Goal: Task Accomplishment & Management: Manage account settings

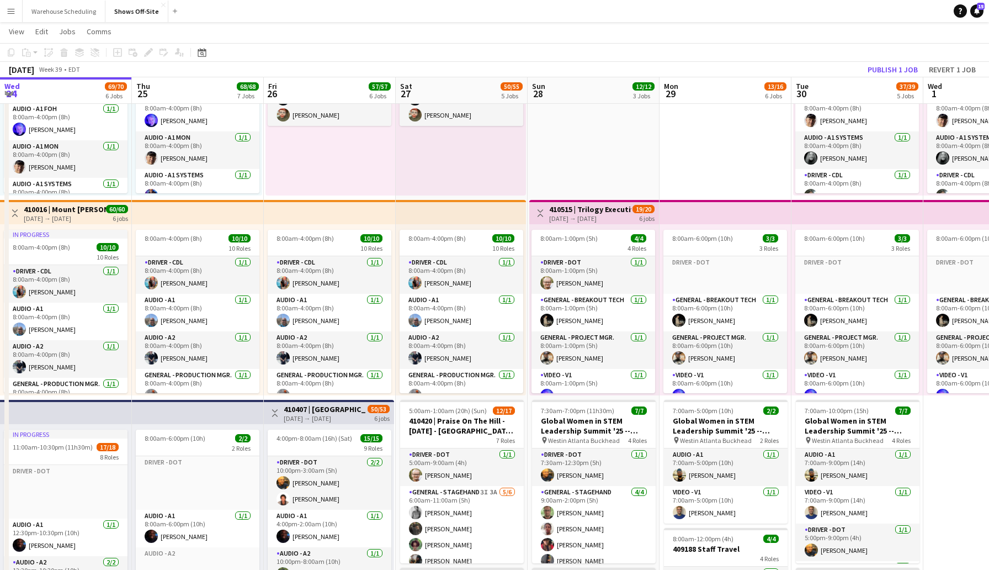
scroll to position [232, 0]
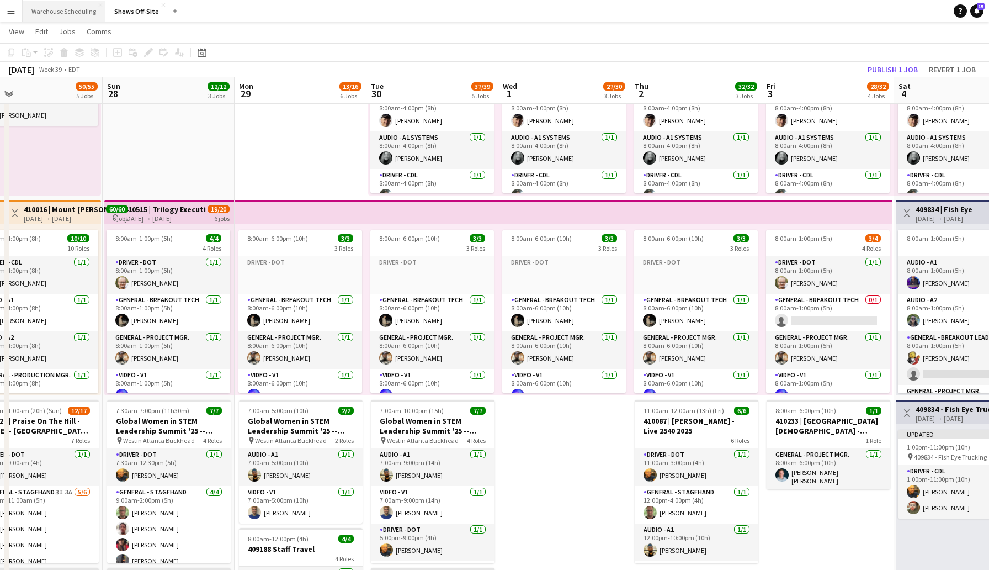
click at [59, 9] on button "Warehouse Scheduling Close" at bounding box center [64, 12] width 83 height 22
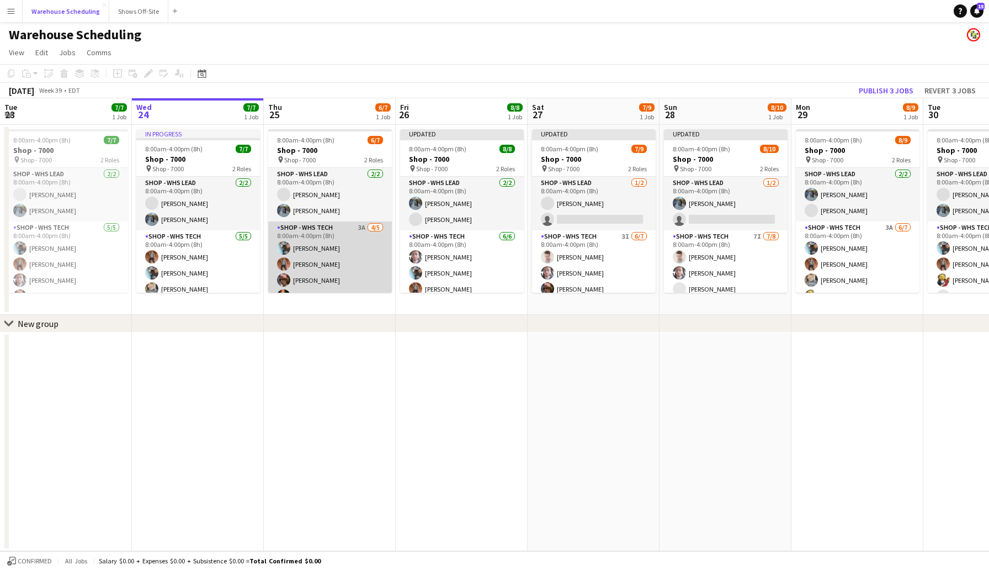
scroll to position [30, 0]
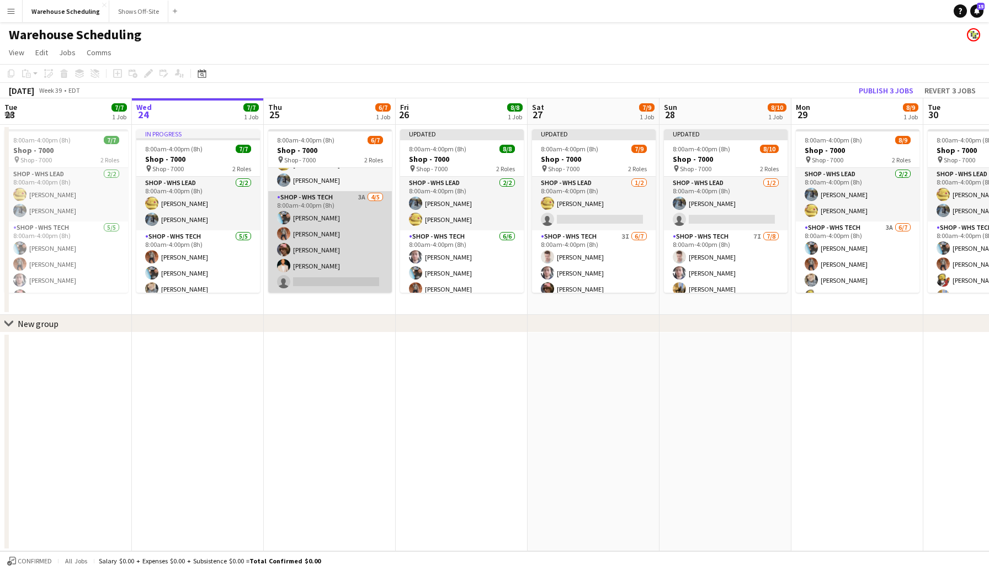
click at [309, 247] on app-card-role "Shop - WHS Tech 3A [DATE] 8:00am-4:00pm (8h) [PERSON_NAME] [PERSON_NAME] [PERSO…" at bounding box center [330, 242] width 124 height 102
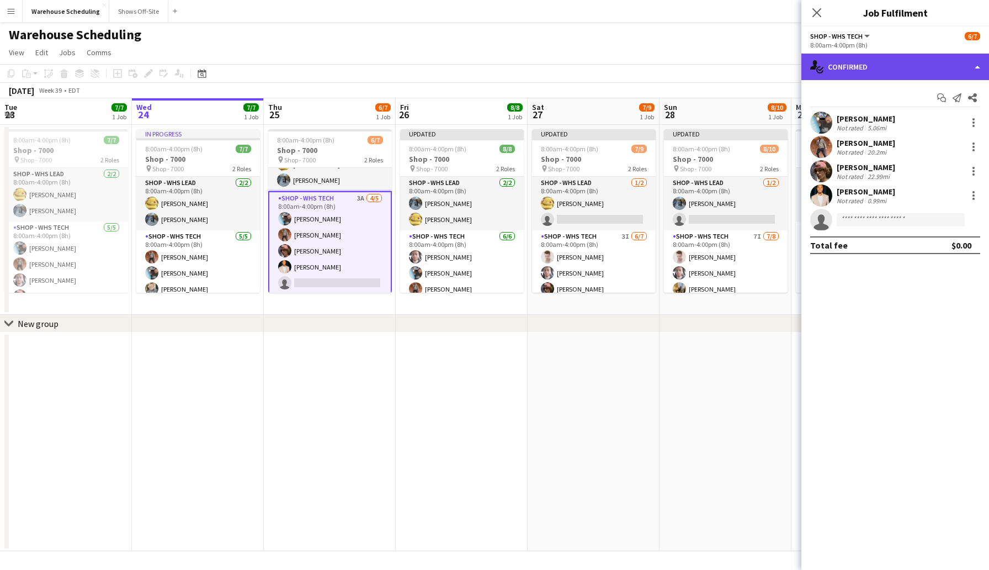
click at [877, 74] on div "single-neutral-actions-check-2 Confirmed" at bounding box center [896, 67] width 188 height 27
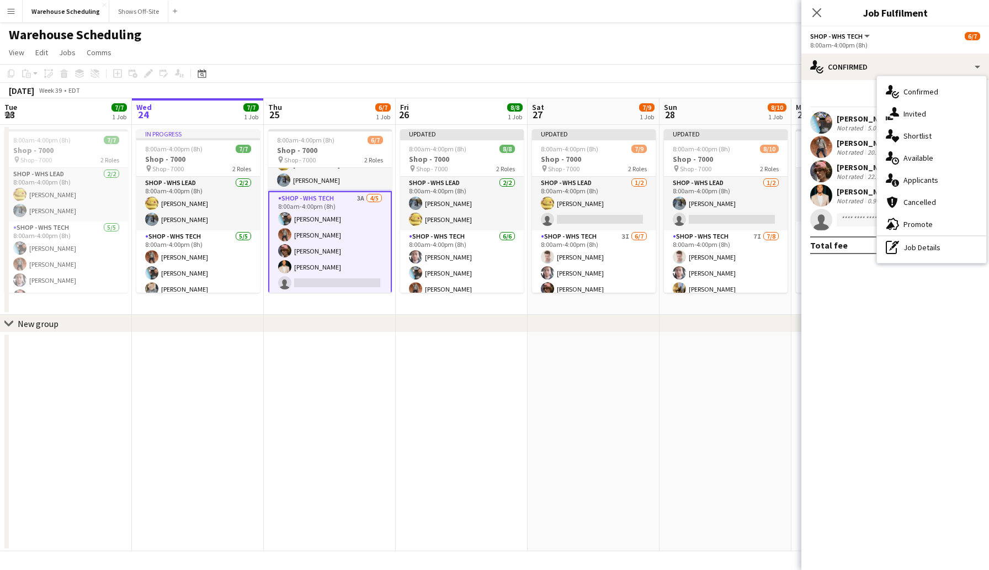
click at [838, 91] on div "Start chat Send notification Share" at bounding box center [896, 98] width 170 height 18
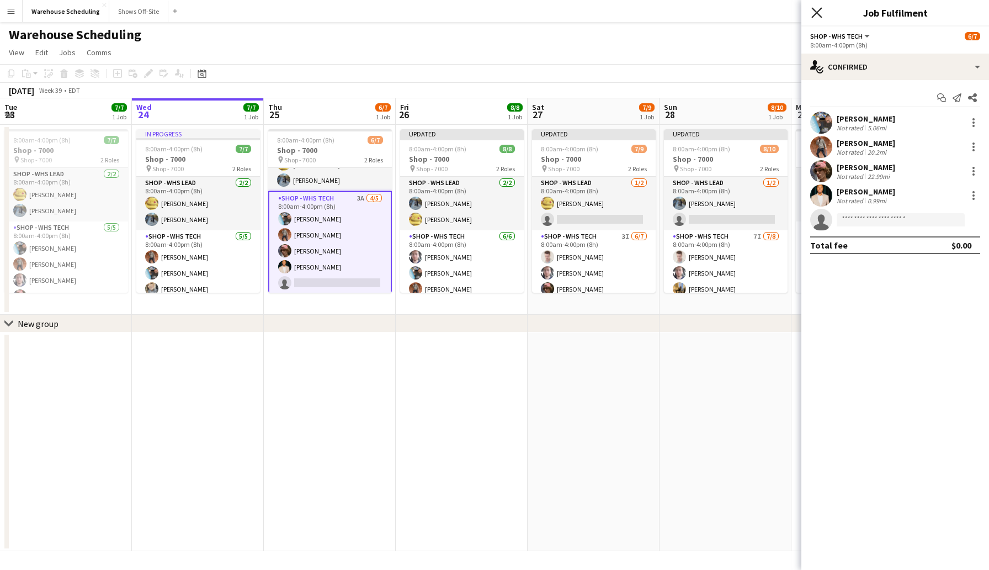
click at [819, 10] on icon at bounding box center [817, 12] width 10 height 10
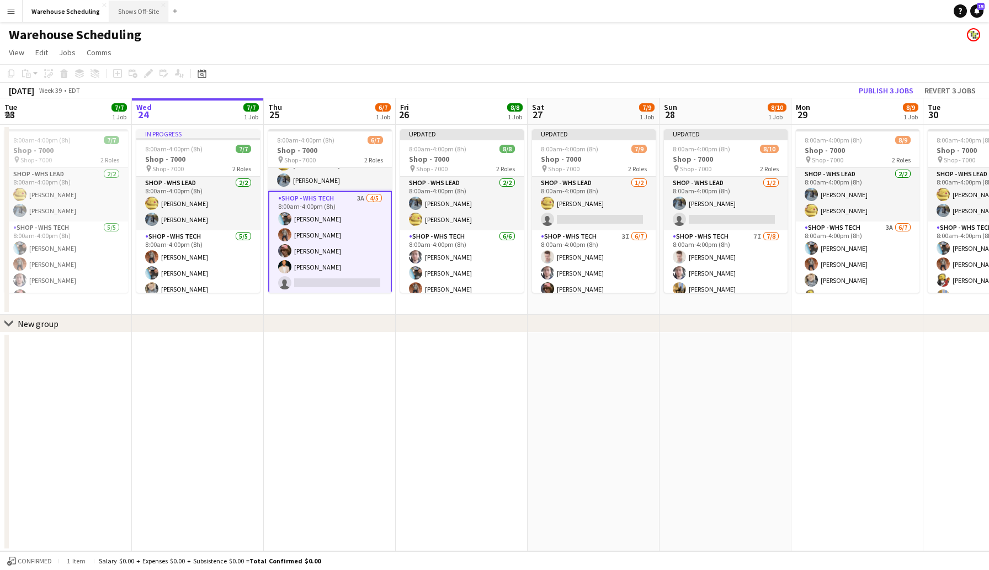
click at [141, 13] on button "Shows Off-Site Close" at bounding box center [138, 12] width 59 height 22
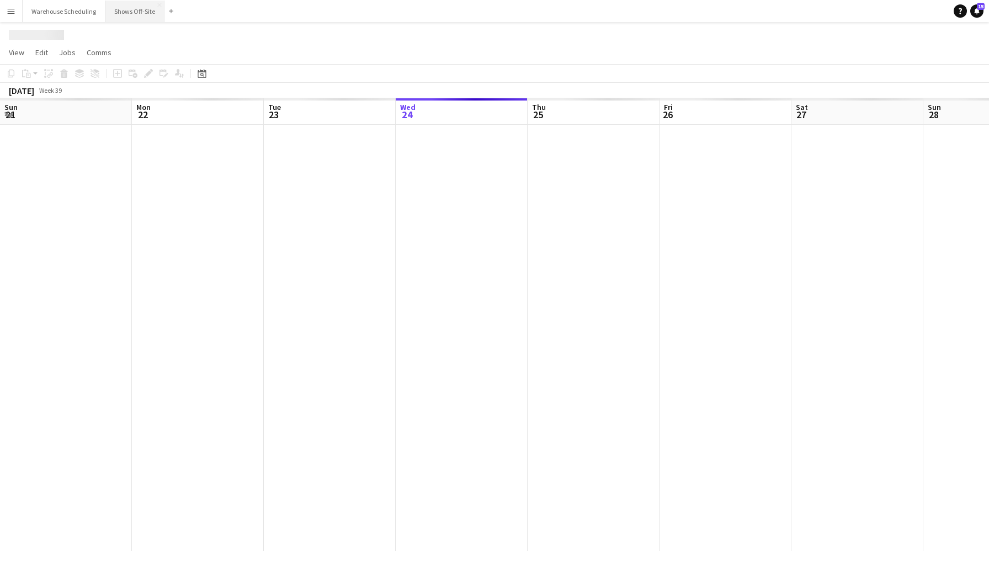
scroll to position [0, 264]
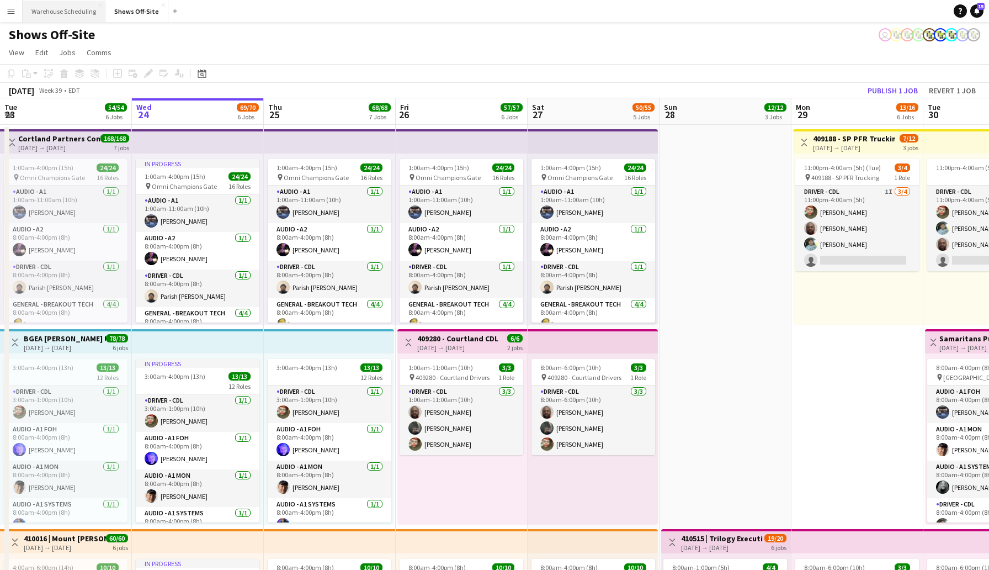
click at [70, 10] on button "Warehouse Scheduling Close" at bounding box center [64, 12] width 83 height 22
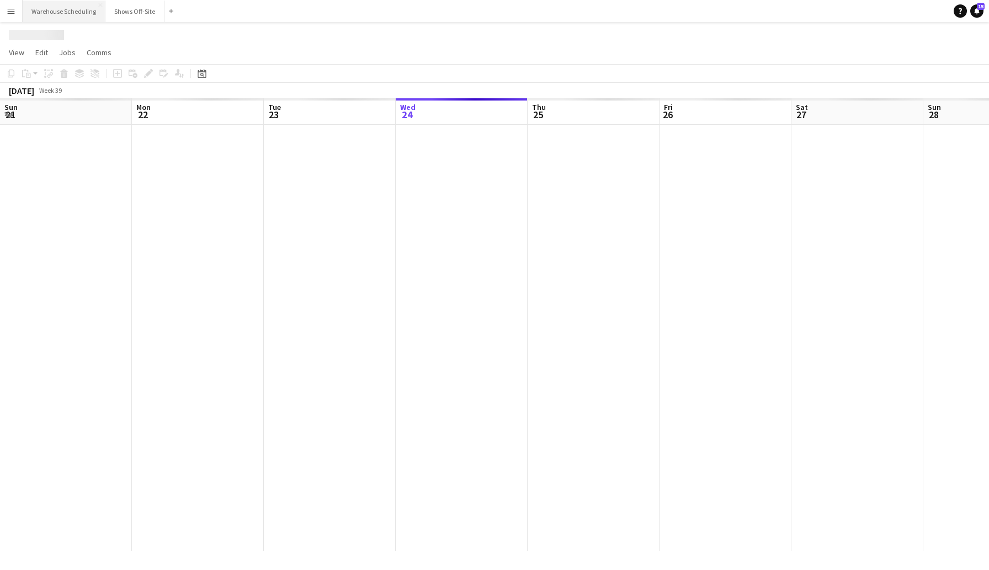
scroll to position [0, 264]
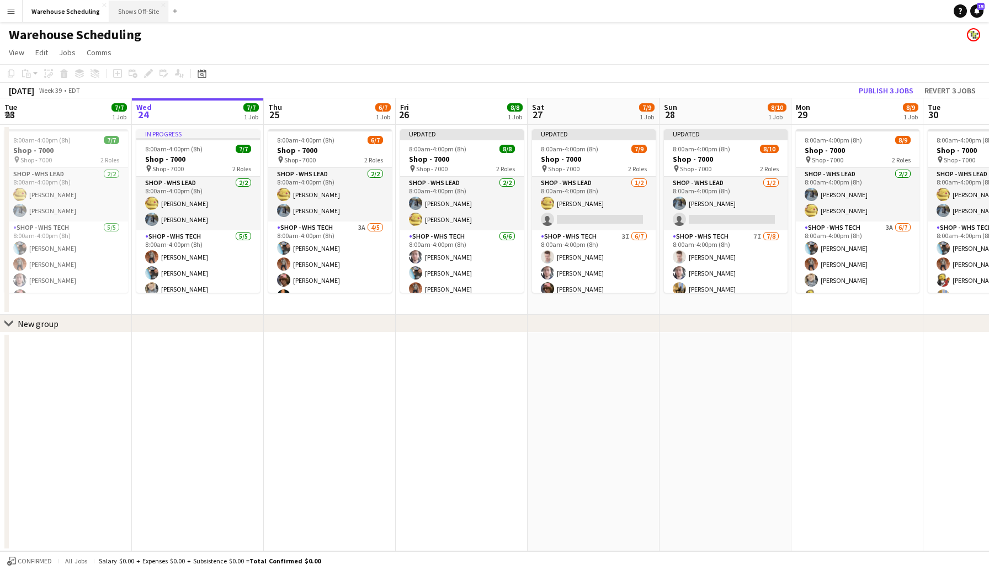
click at [125, 2] on button "Shows Off-Site Close" at bounding box center [138, 12] width 59 height 22
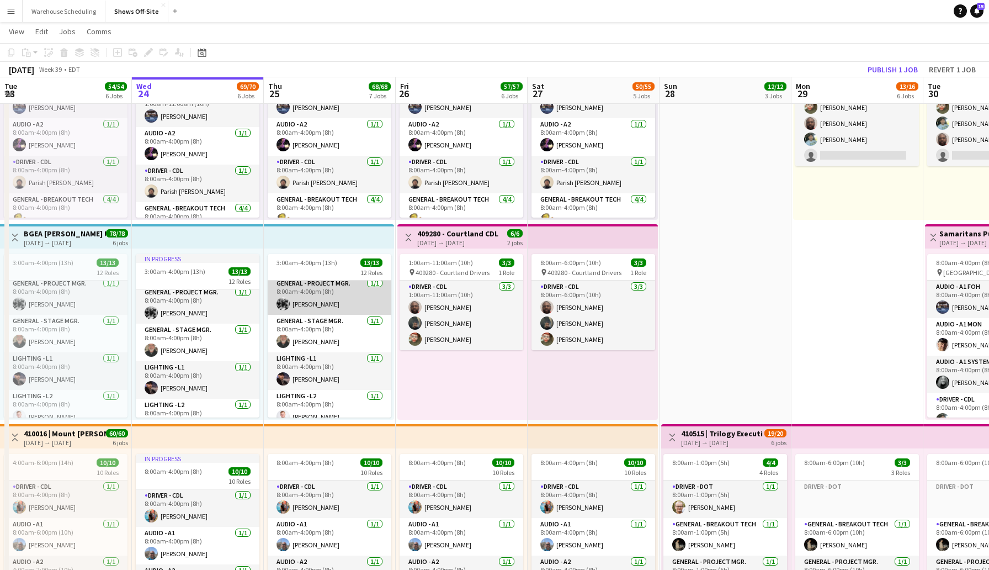
click at [280, 303] on app-user-avatar at bounding box center [283, 303] width 13 height 13
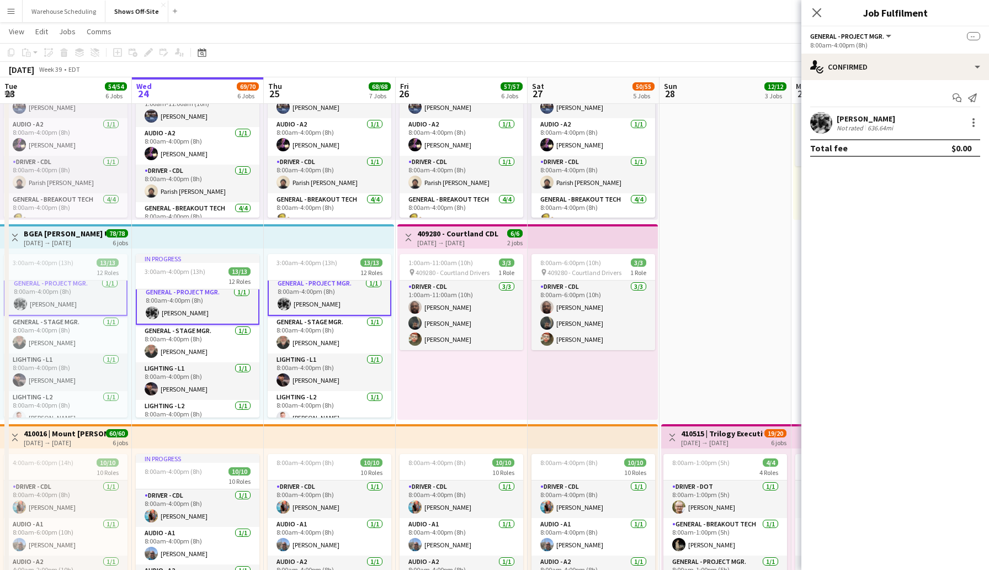
click at [860, 114] on div "[PERSON_NAME]" at bounding box center [866, 119] width 59 height 10
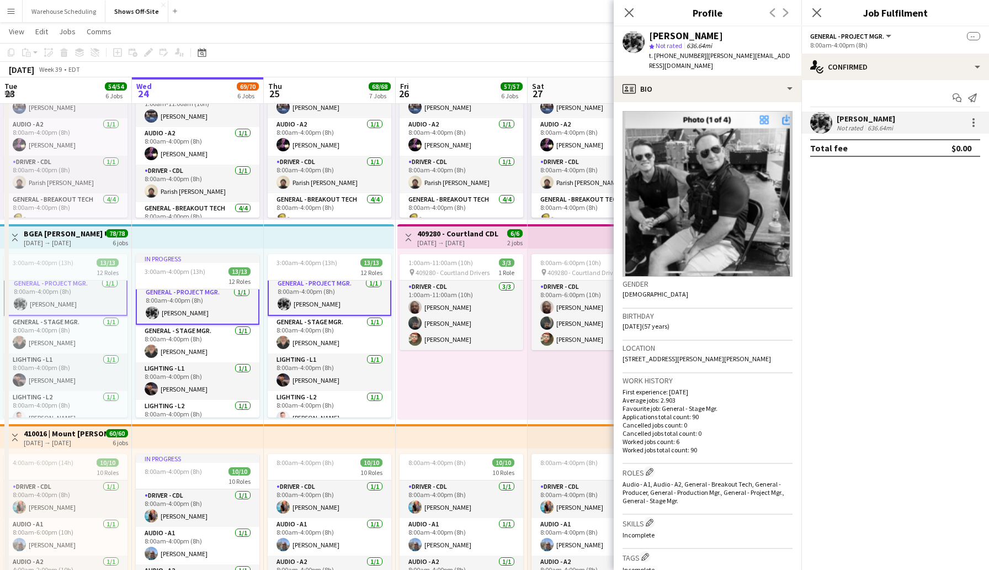
click at [666, 58] on span "t. [PHONE_NUMBER]" at bounding box center [677, 55] width 57 height 8
drag, startPoint x: 661, startPoint y: 56, endPoint x: 698, endPoint y: 57, distance: 36.5
click at [698, 57] on div "t. [PHONE_NUMBER] | [PERSON_NAME][EMAIL_ADDRESS][DOMAIN_NAME]" at bounding box center [721, 61] width 144 height 20
click at [698, 57] on span "| [PERSON_NAME][EMAIL_ADDRESS][DOMAIN_NAME]" at bounding box center [719, 60] width 141 height 18
drag, startPoint x: 698, startPoint y: 57, endPoint x: 660, endPoint y: 56, distance: 37.6
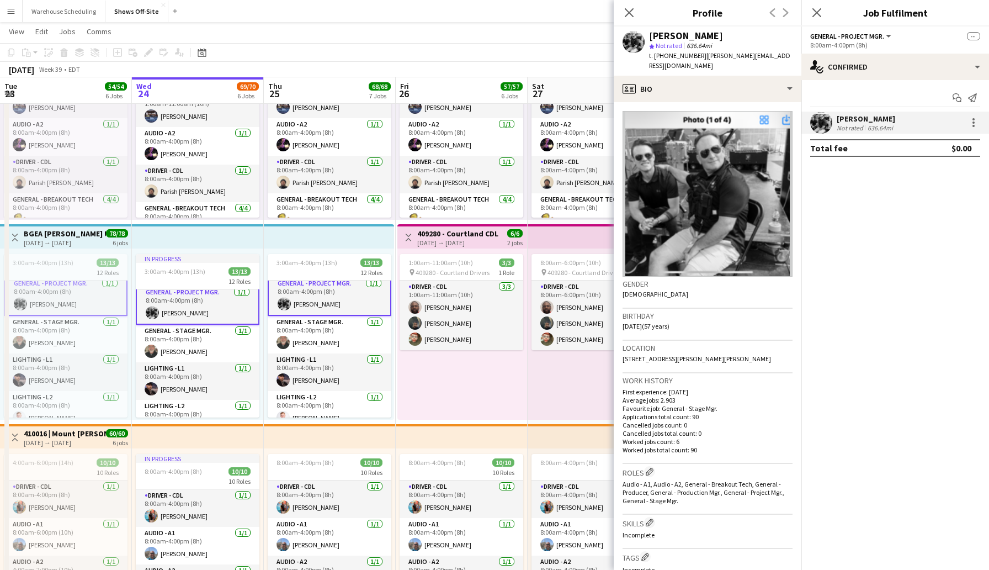
click at [660, 56] on div "t. [PHONE_NUMBER] | [PERSON_NAME][EMAIL_ADDRESS][DOMAIN_NAME]" at bounding box center [721, 61] width 144 height 20
copy div "7656108844 |"
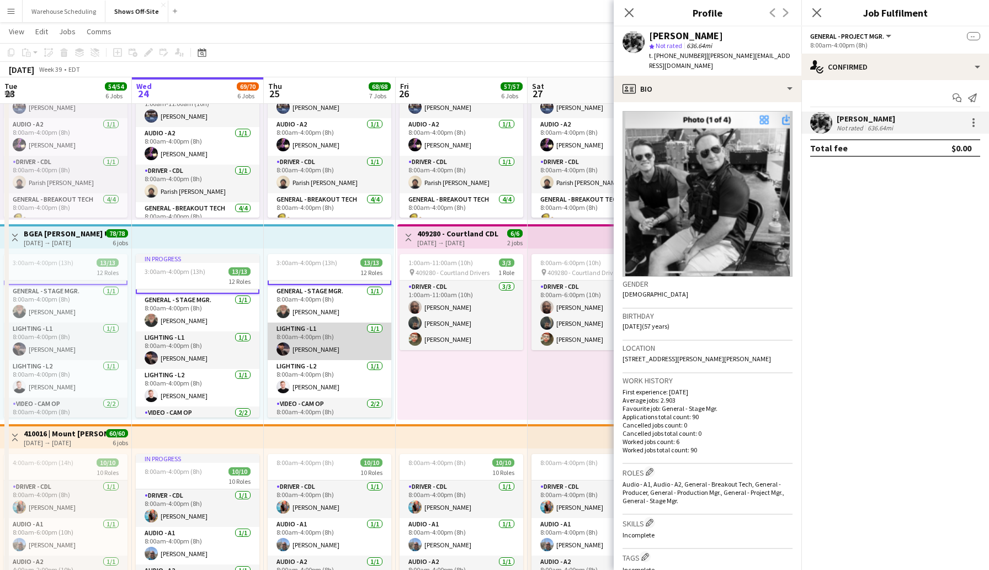
scroll to position [210, 0]
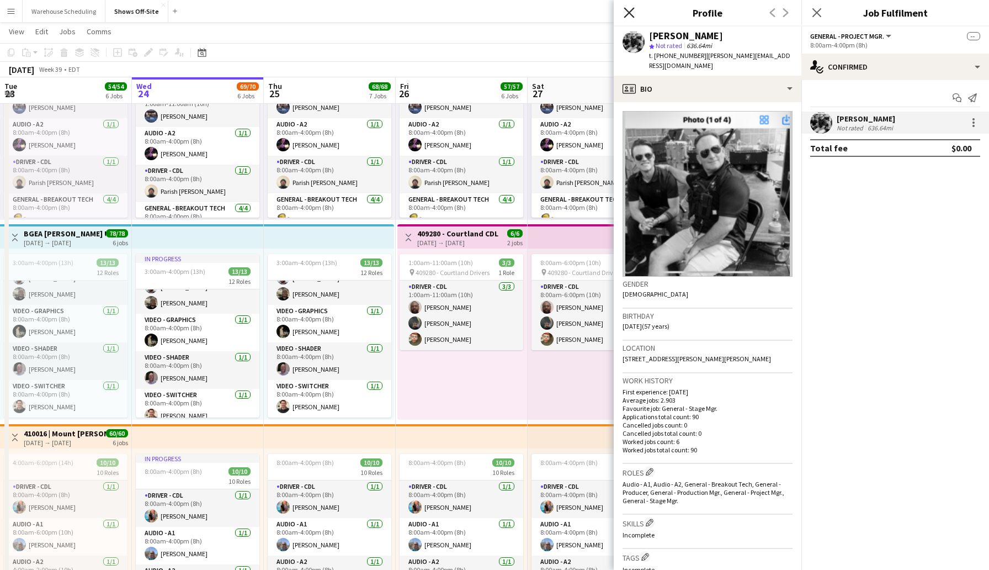
click at [626, 12] on icon "Close pop-in" at bounding box center [629, 12] width 10 height 10
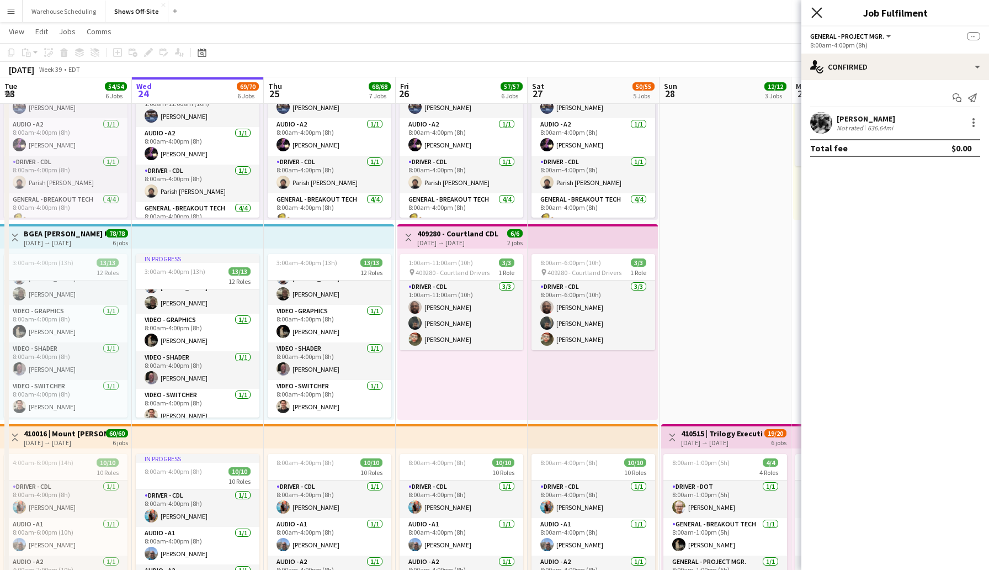
click at [812, 9] on icon "Close pop-in" at bounding box center [817, 12] width 10 height 10
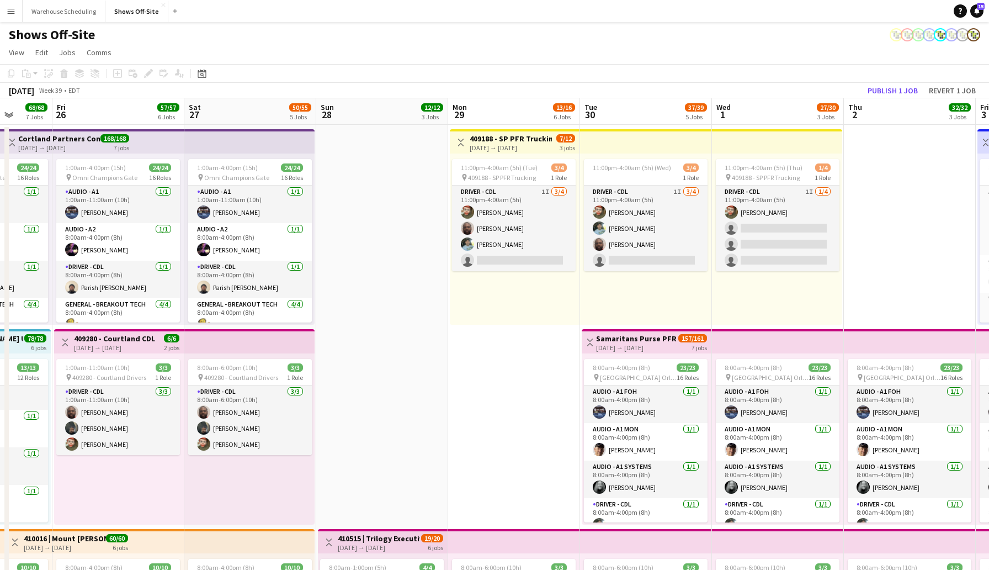
scroll to position [0, 479]
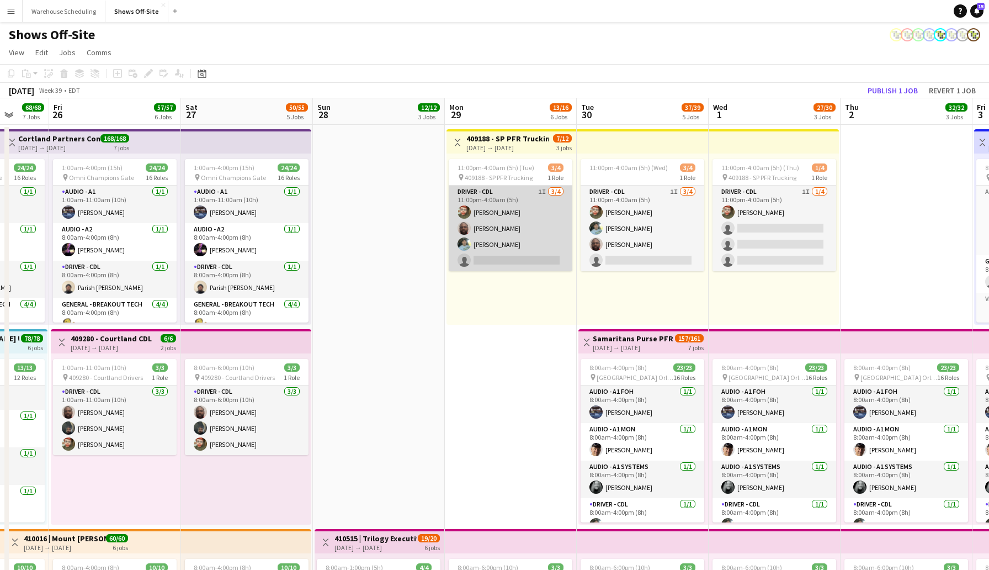
click at [508, 260] on app-card-role "Driver - CDL 1I [DATE] 11:00pm-4:00am (5h) [PERSON_NAME] [PERSON_NAME] [PERSON_…" at bounding box center [511, 229] width 124 height 86
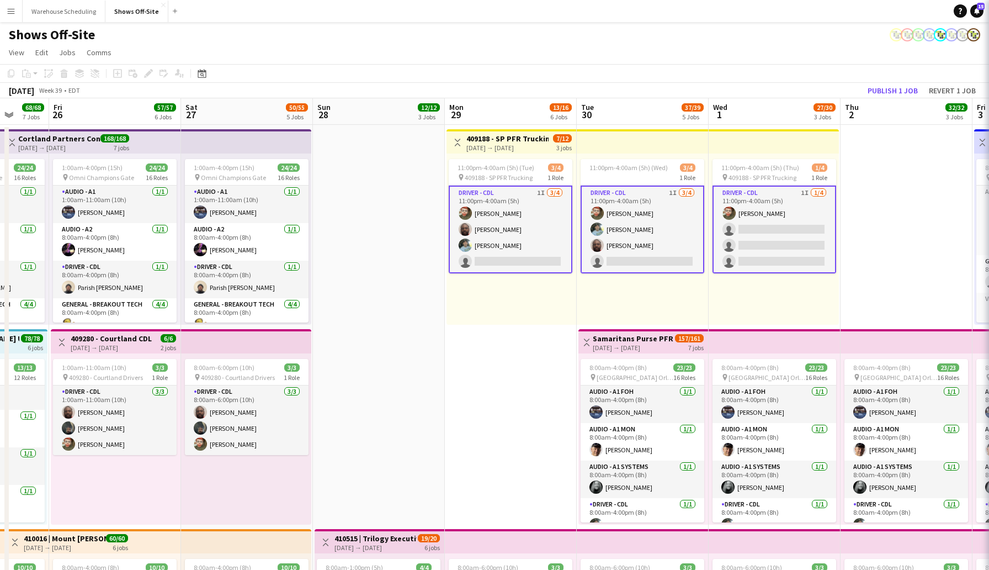
scroll to position [330, 0]
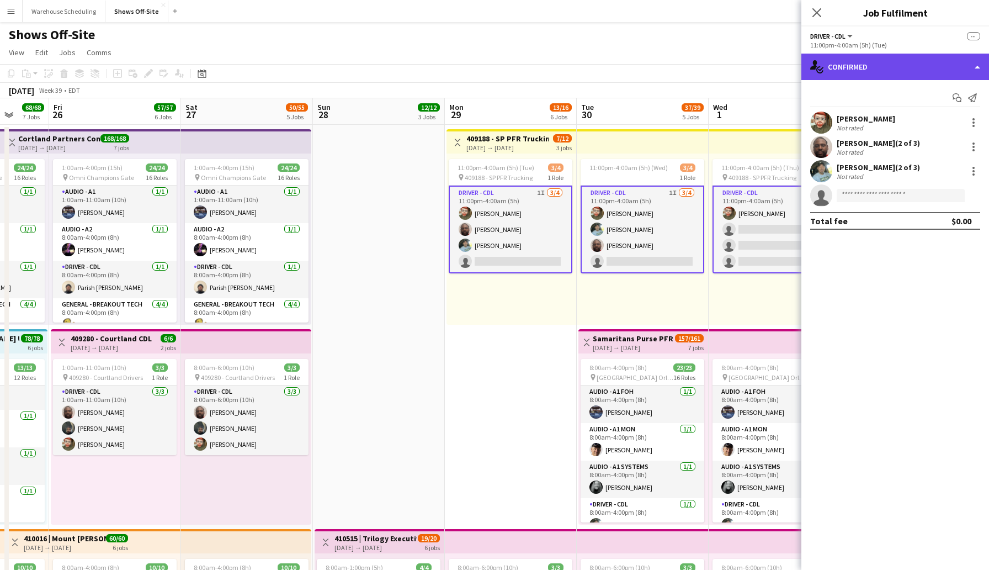
click at [840, 71] on div "single-neutral-actions-check-2 Confirmed" at bounding box center [896, 67] width 188 height 27
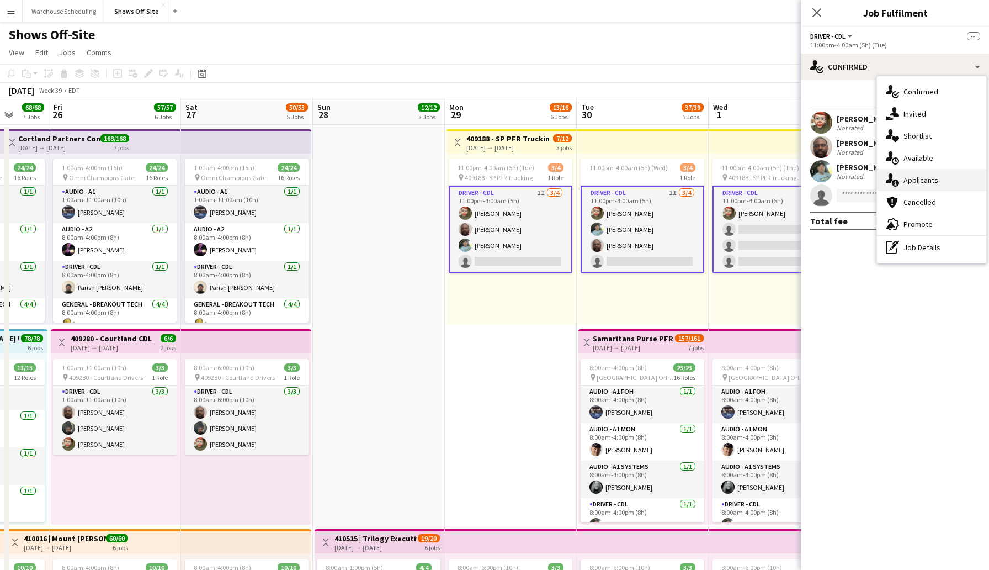
click at [920, 182] on span "Applicants" at bounding box center [921, 180] width 35 height 10
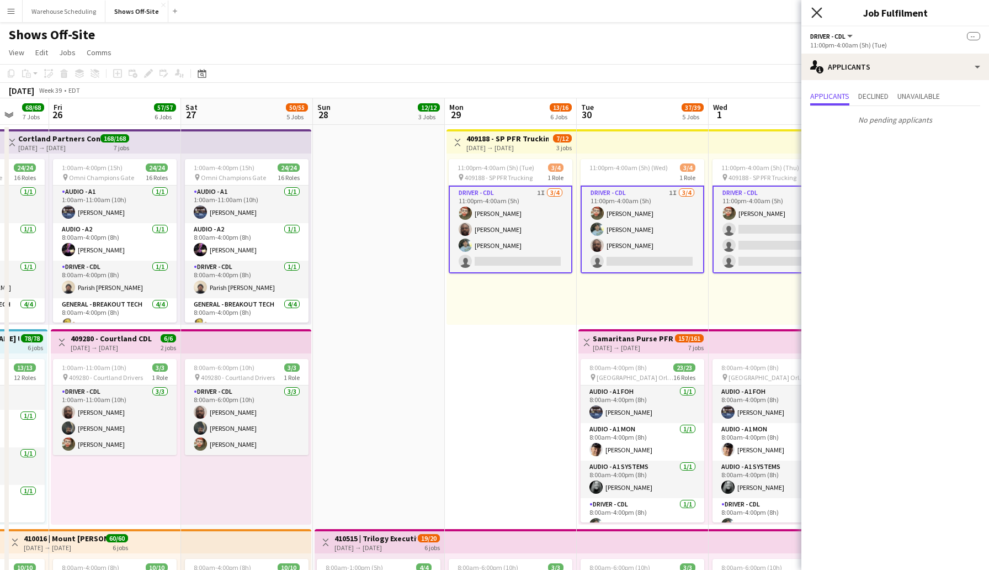
click at [819, 13] on icon at bounding box center [817, 12] width 10 height 10
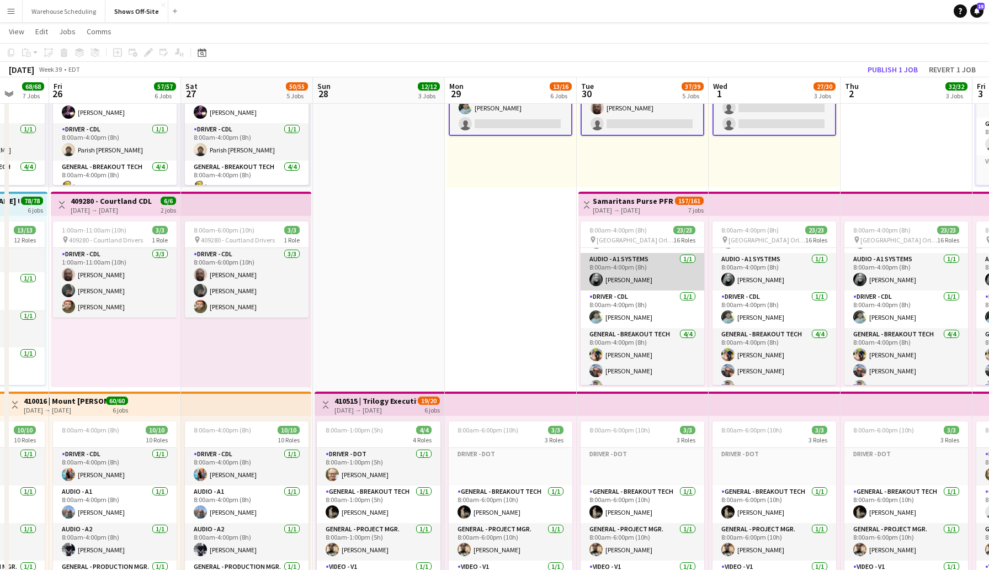
scroll to position [102, 0]
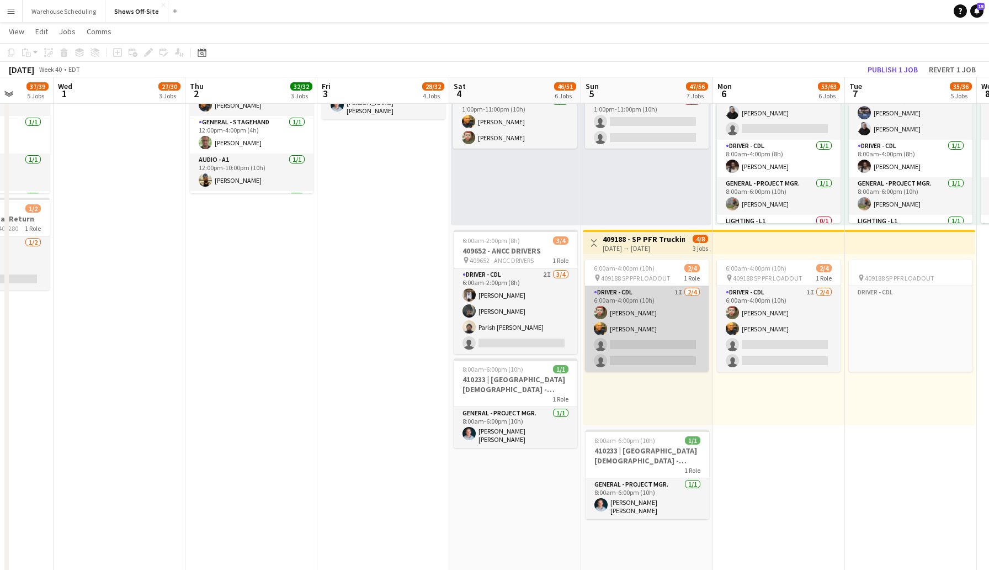
click at [657, 338] on app-card-role "Driver - CDL 1I [DATE] 6:00am-4:00pm (10h) [PERSON_NAME] [PERSON_NAME] single-n…" at bounding box center [647, 329] width 124 height 86
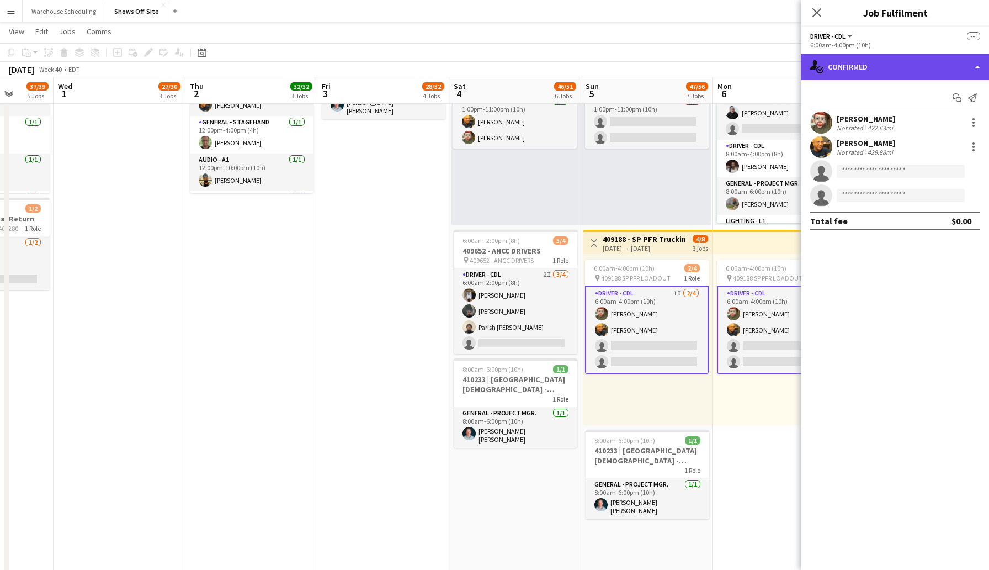
click at [865, 74] on div "single-neutral-actions-check-2 Confirmed" at bounding box center [896, 67] width 188 height 27
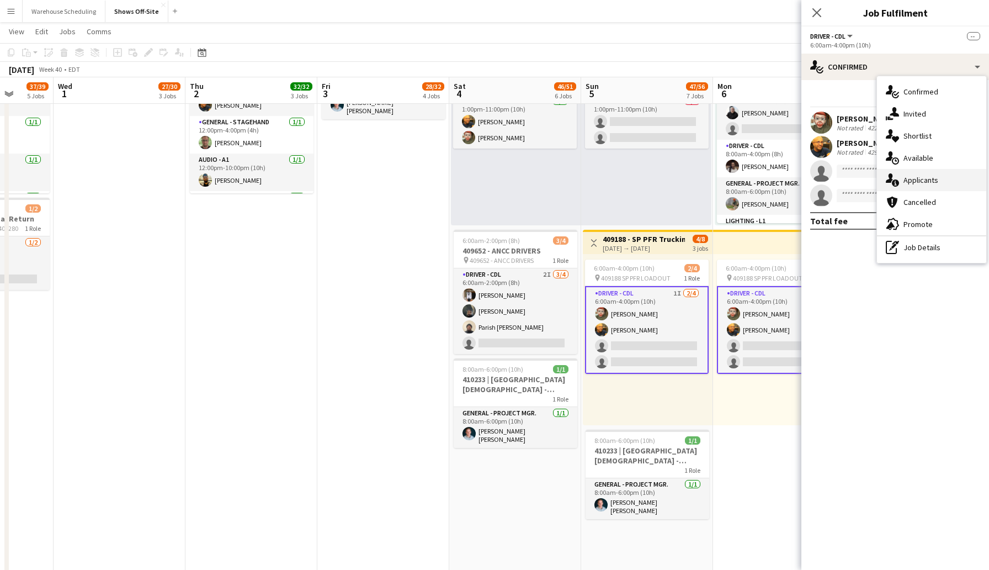
click at [923, 178] on span "Applicants" at bounding box center [921, 180] width 35 height 10
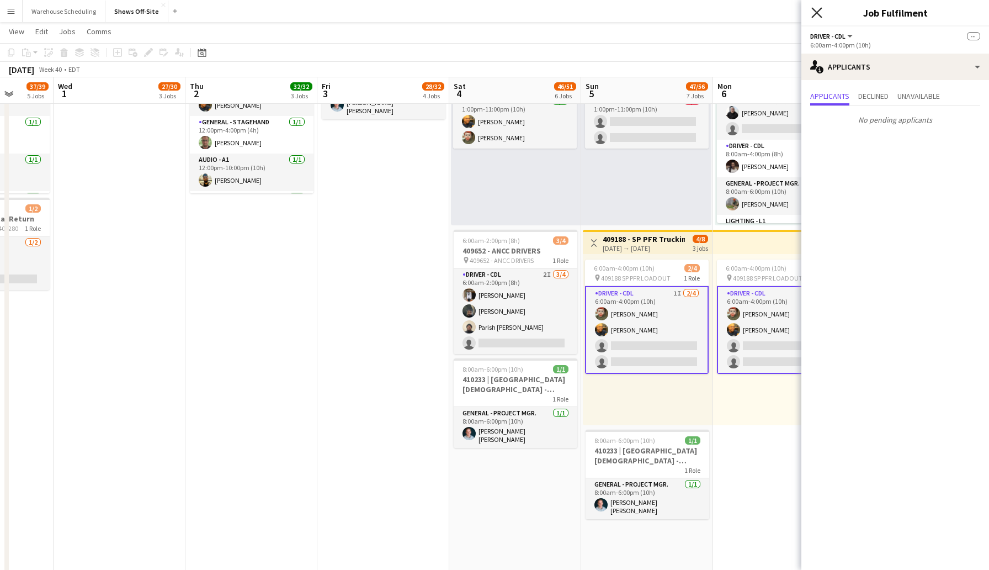
click at [814, 12] on icon "Close pop-in" at bounding box center [817, 12] width 10 height 10
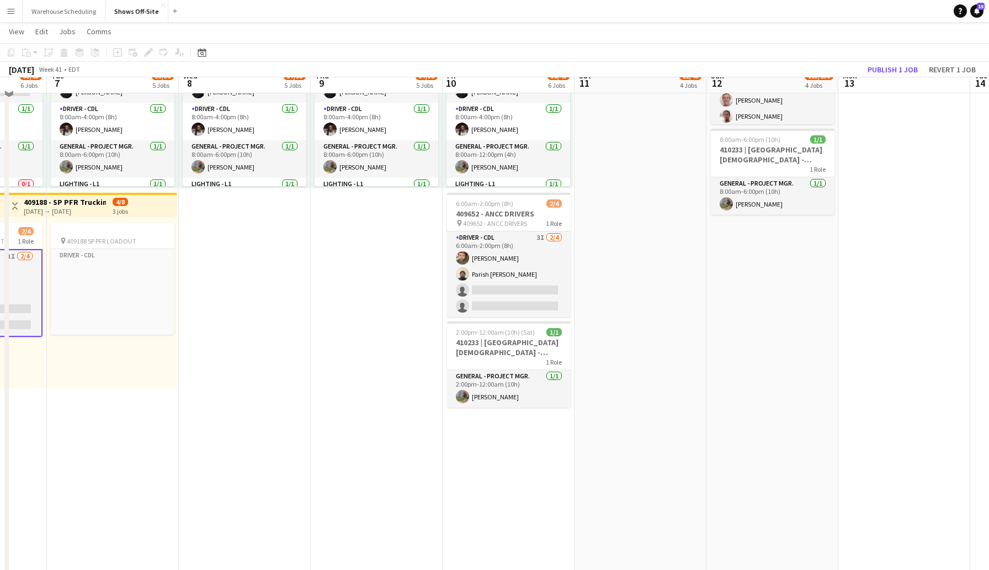
scroll to position [715, 0]
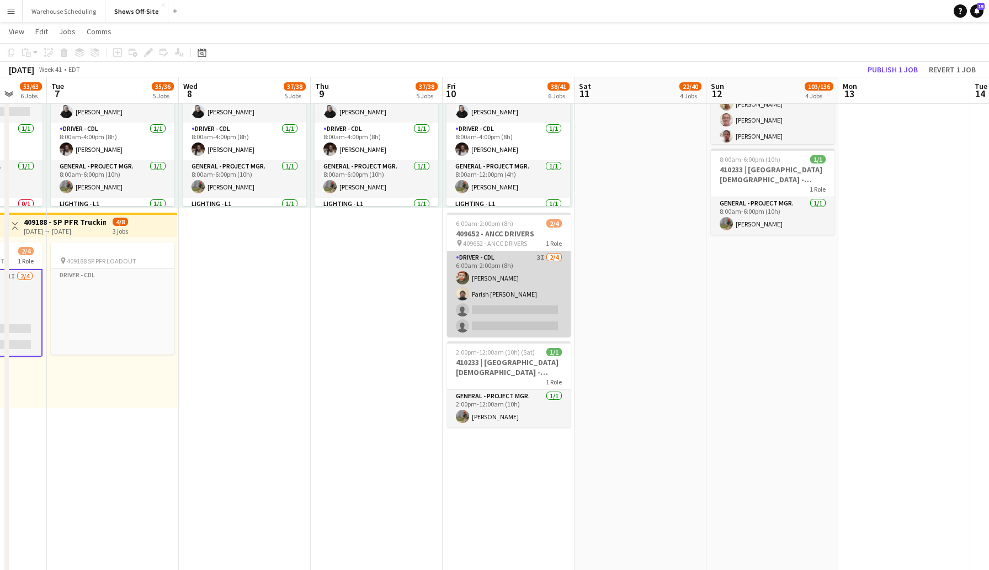
click at [495, 308] on app-card-role "Driver - CDL 3I [DATE] 6:00am-2:00pm (8h) [PERSON_NAME] Parish [PERSON_NAME] si…" at bounding box center [509, 294] width 124 height 86
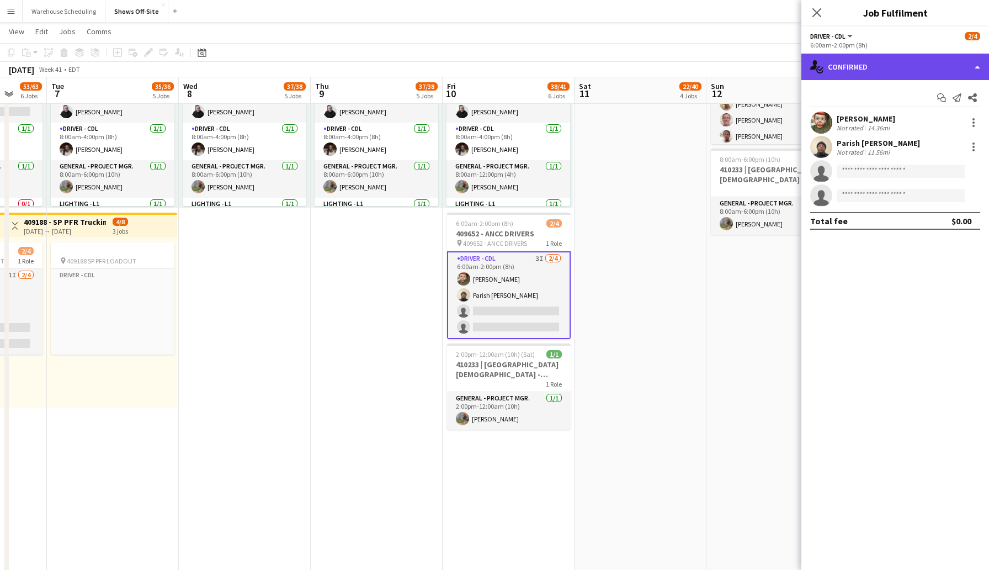
click at [873, 71] on div "single-neutral-actions-check-2 Confirmed" at bounding box center [896, 67] width 188 height 27
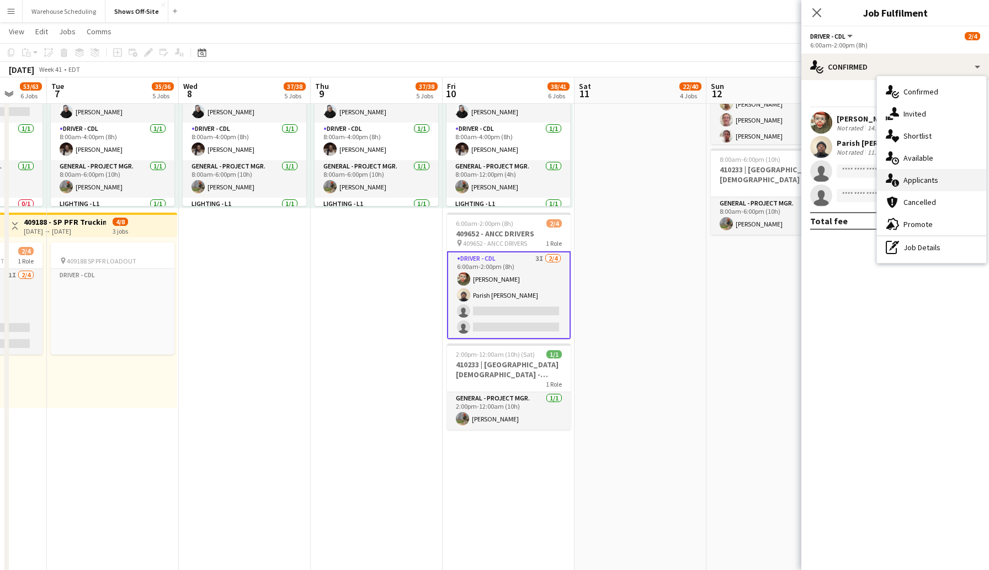
click at [932, 176] on span "Applicants" at bounding box center [921, 180] width 35 height 10
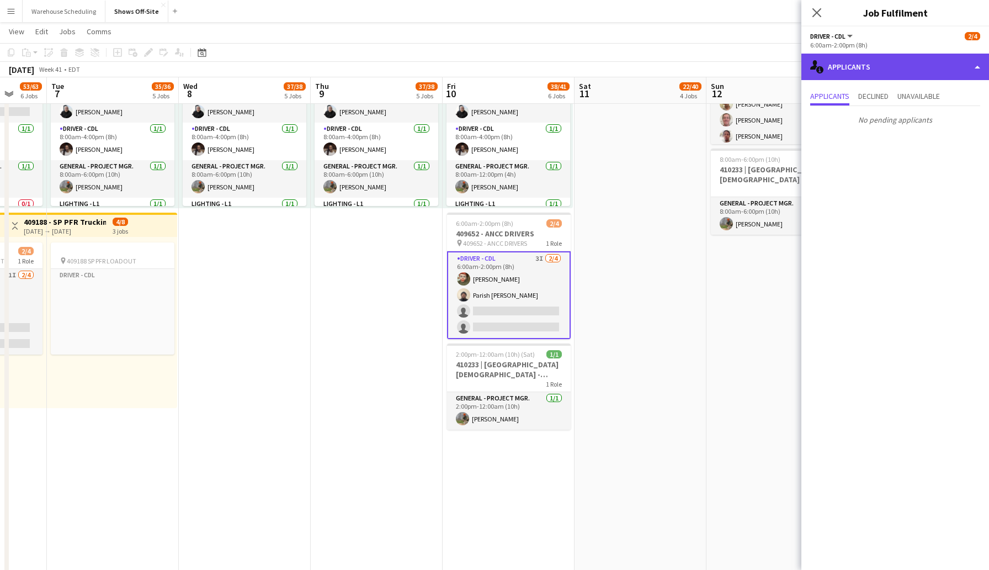
click at [859, 61] on div "single-neutral-actions-information Applicants" at bounding box center [896, 67] width 188 height 27
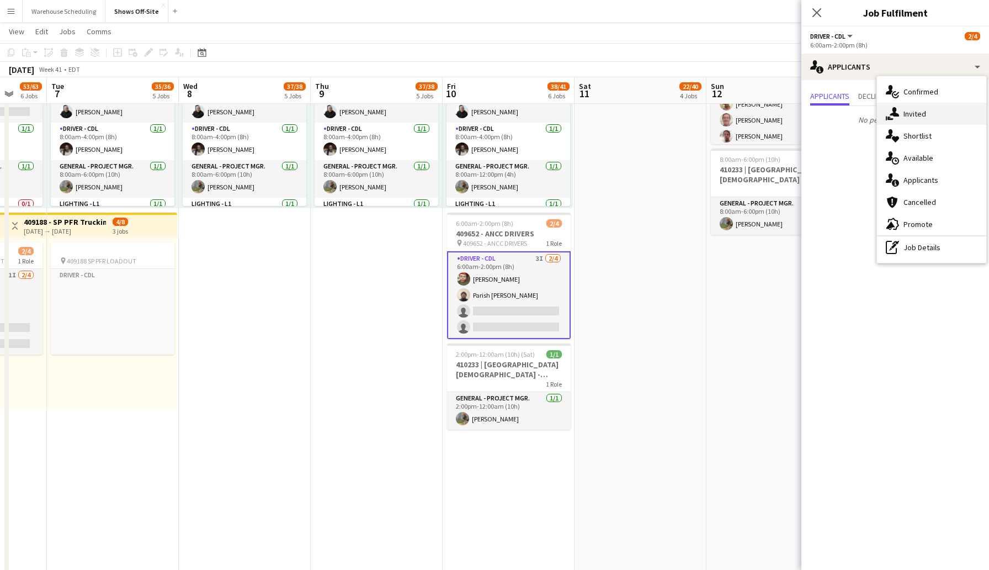
click at [912, 121] on div "single-neutral-actions-share-1 Invited" at bounding box center [931, 114] width 109 height 22
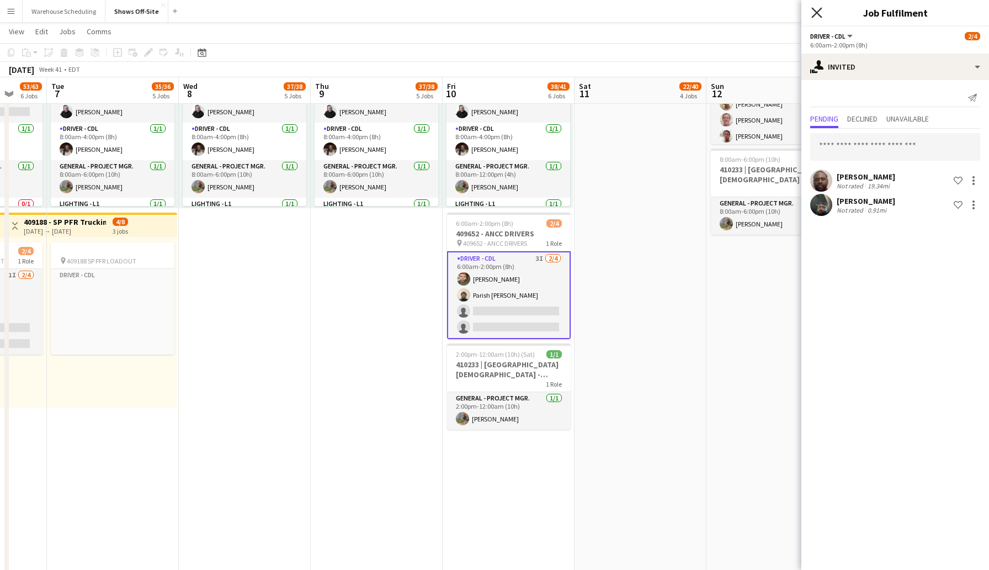
click at [818, 15] on icon "Close pop-in" at bounding box center [817, 12] width 10 height 10
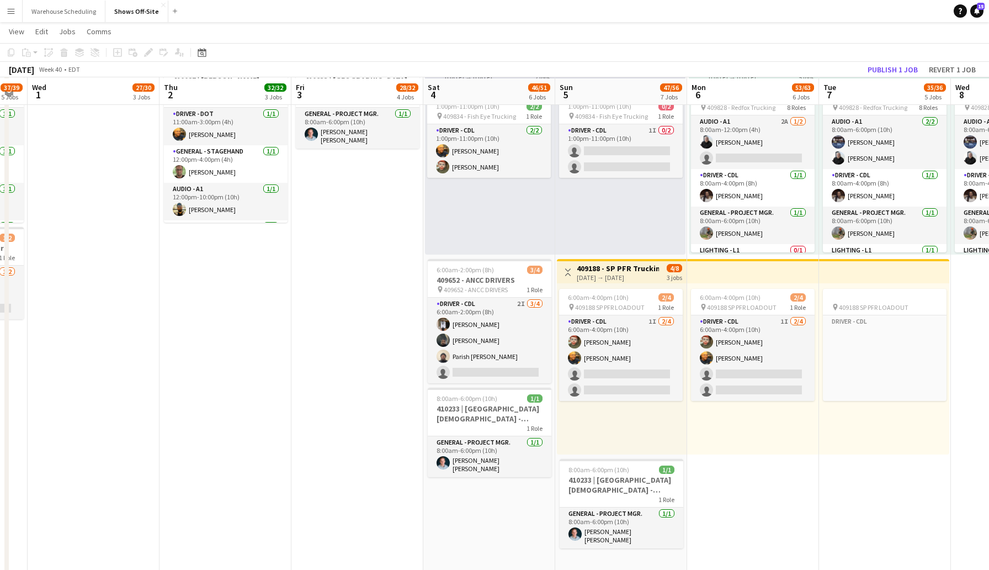
scroll to position [670, 0]
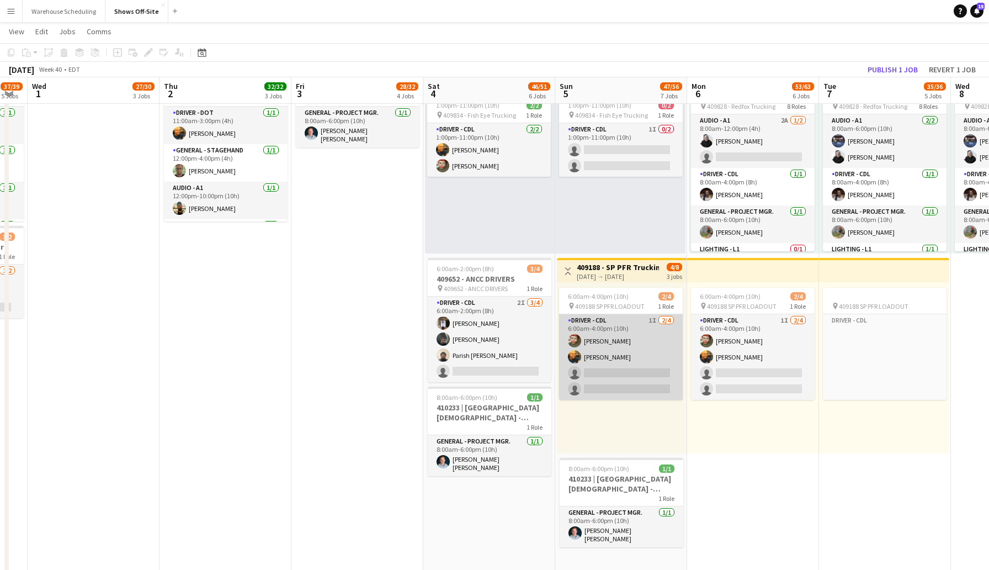
click at [606, 372] on app-card-role "Driver - CDL 1I [DATE] 6:00am-4:00pm (10h) [PERSON_NAME] [PERSON_NAME] single-n…" at bounding box center [621, 357] width 124 height 86
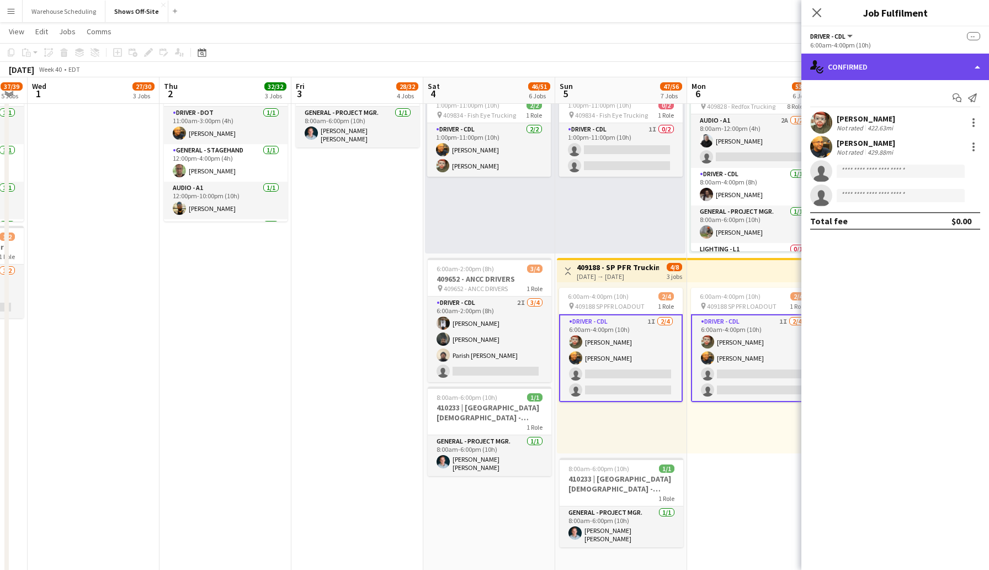
click at [853, 72] on div "single-neutral-actions-check-2 Confirmed" at bounding box center [896, 67] width 188 height 27
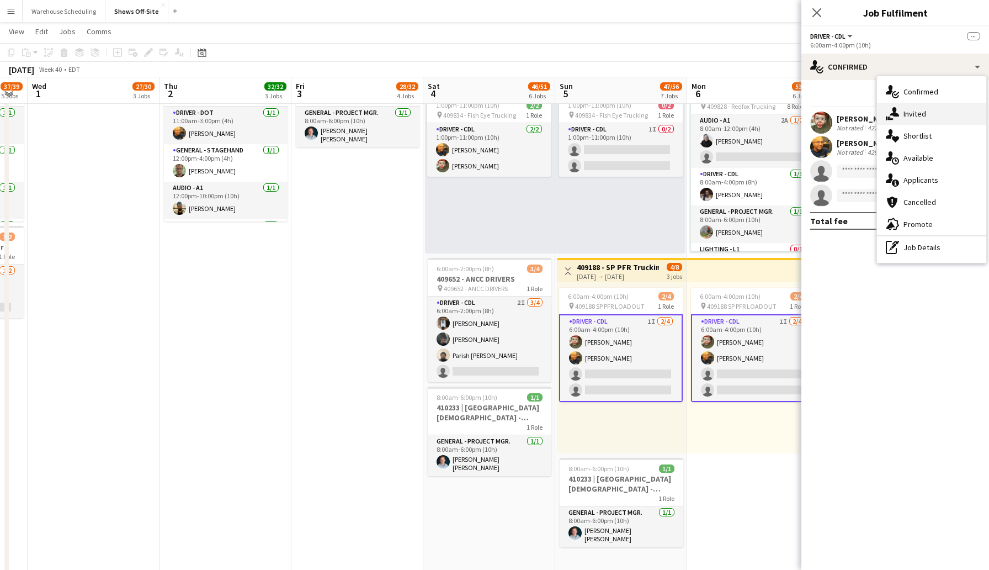
click at [898, 112] on icon "single-neutral-actions-share-1" at bounding box center [892, 113] width 13 height 13
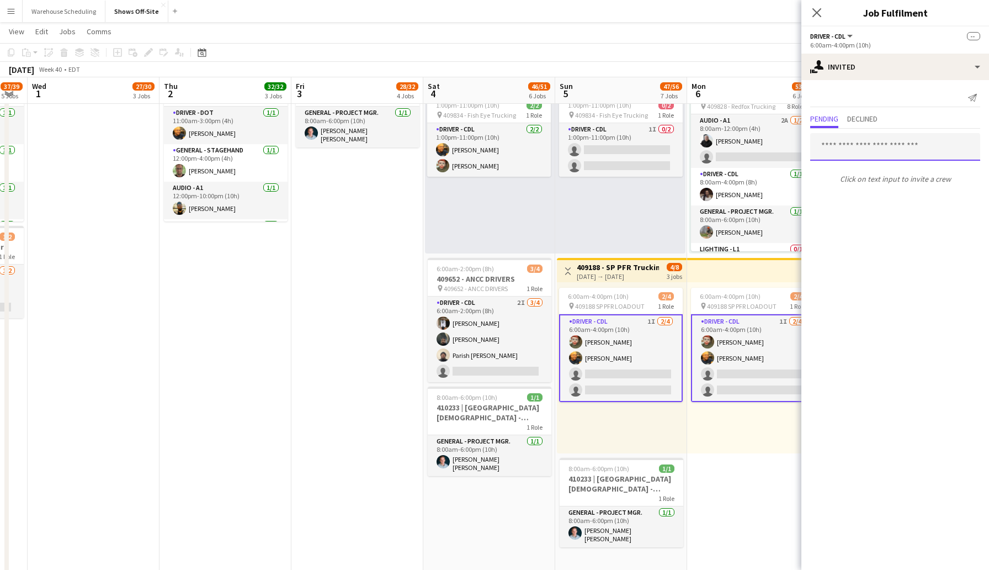
click at [853, 151] on input "text" at bounding box center [896, 147] width 170 height 28
type input "******"
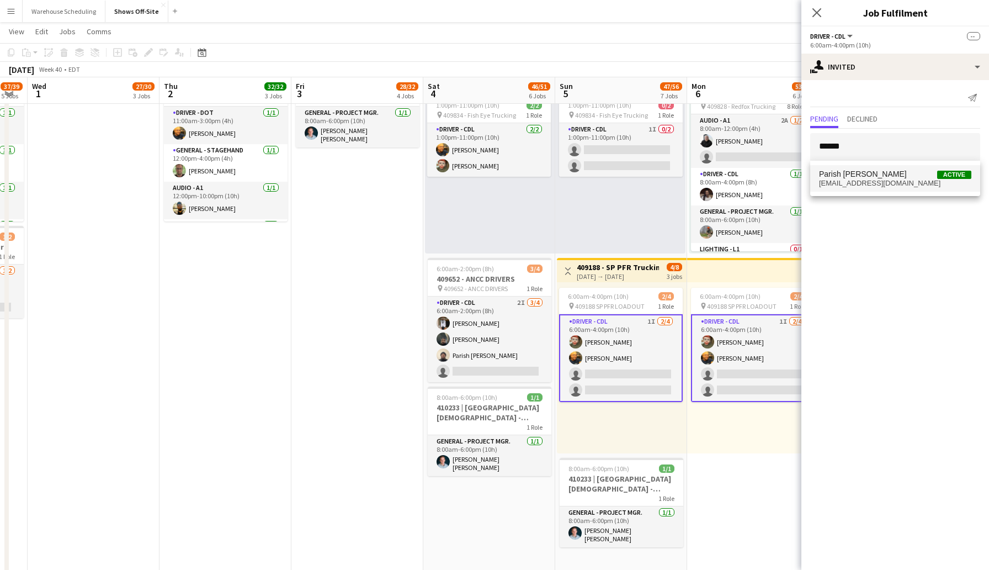
click at [881, 183] on span "[EMAIL_ADDRESS][DOMAIN_NAME]" at bounding box center [895, 183] width 152 height 9
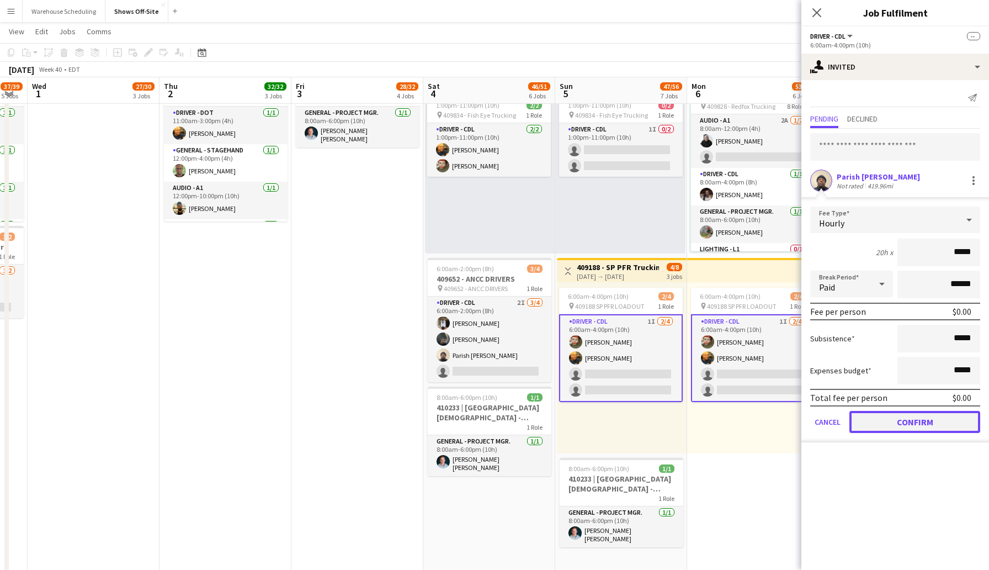
click at [891, 428] on button "Confirm" at bounding box center [915, 422] width 131 height 22
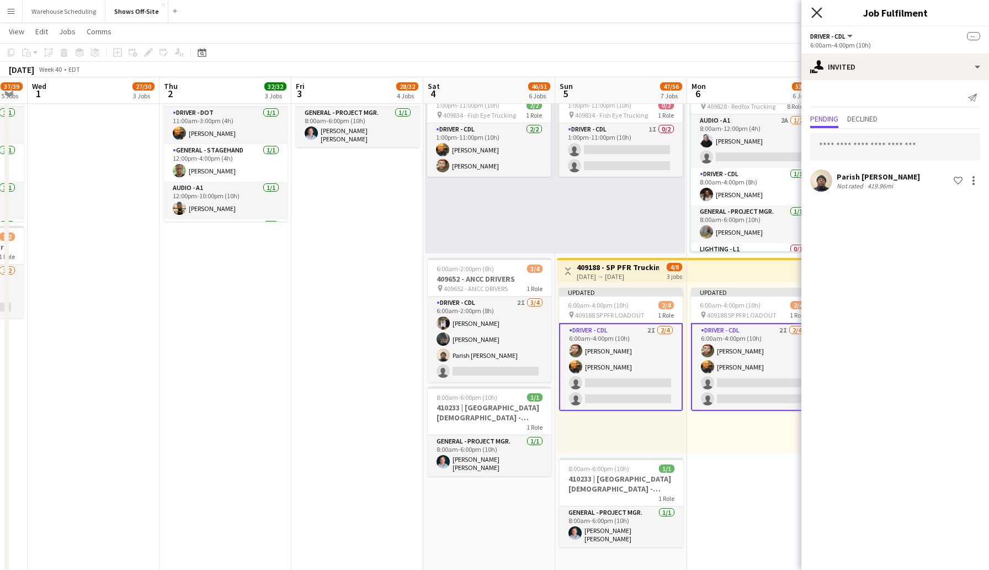
click at [814, 13] on icon "Close pop-in" at bounding box center [817, 12] width 10 height 10
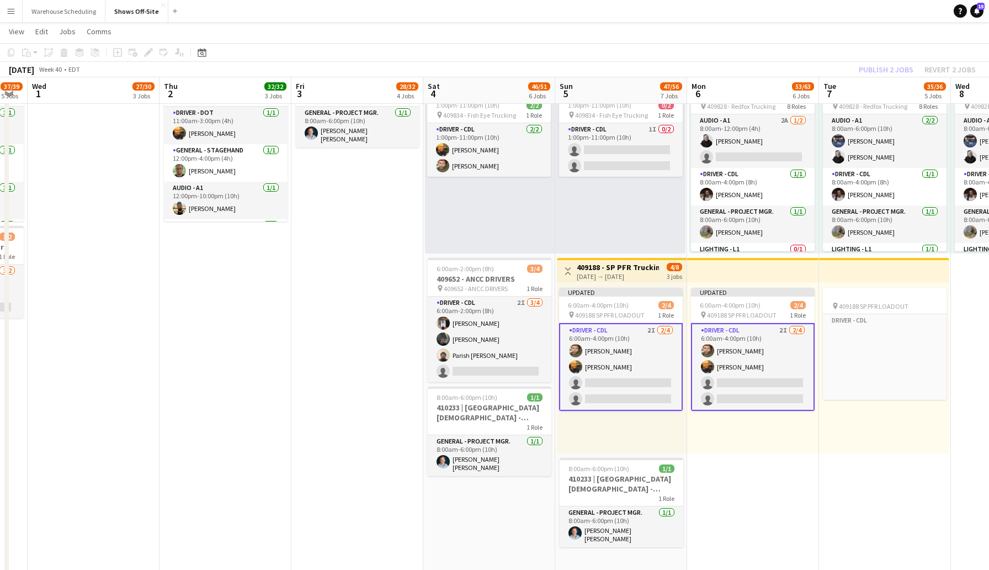
click at [835, 40] on app-page-menu "View Day view expanded Day view collapsed Month view Date picker Jump to [DATE]…" at bounding box center [494, 32] width 989 height 21
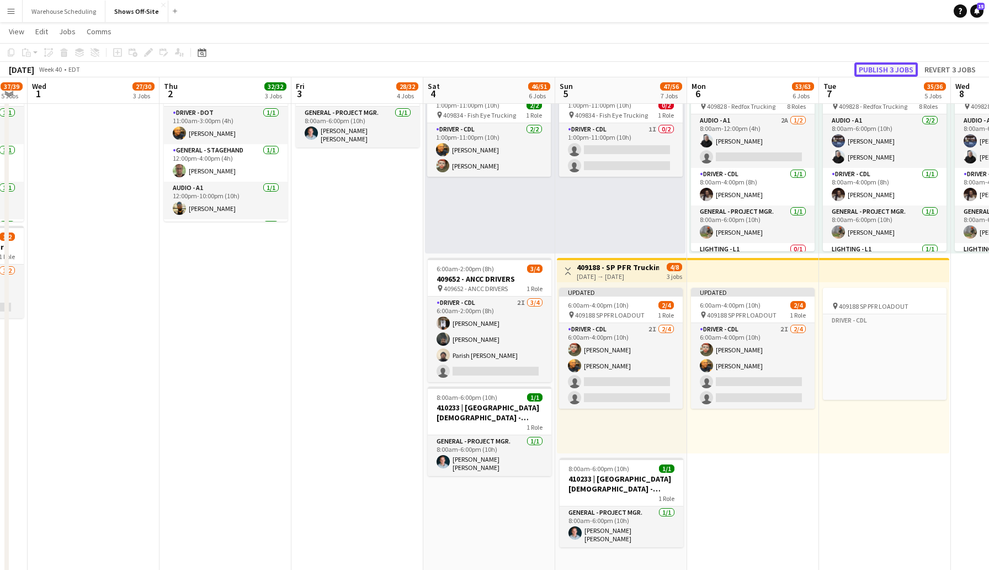
click at [879, 68] on button "Publish 3 jobs" at bounding box center [886, 69] width 63 height 14
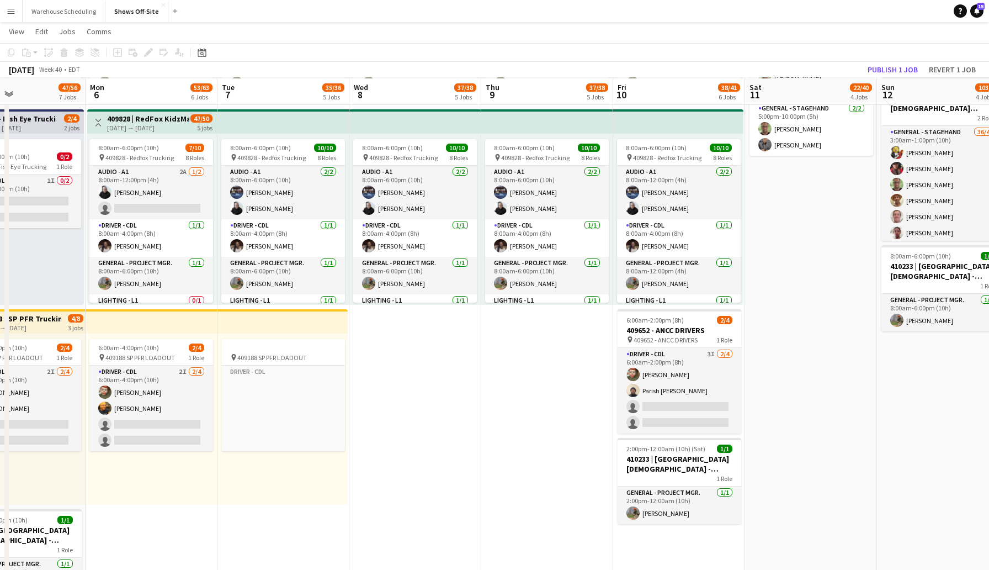
scroll to position [620, 0]
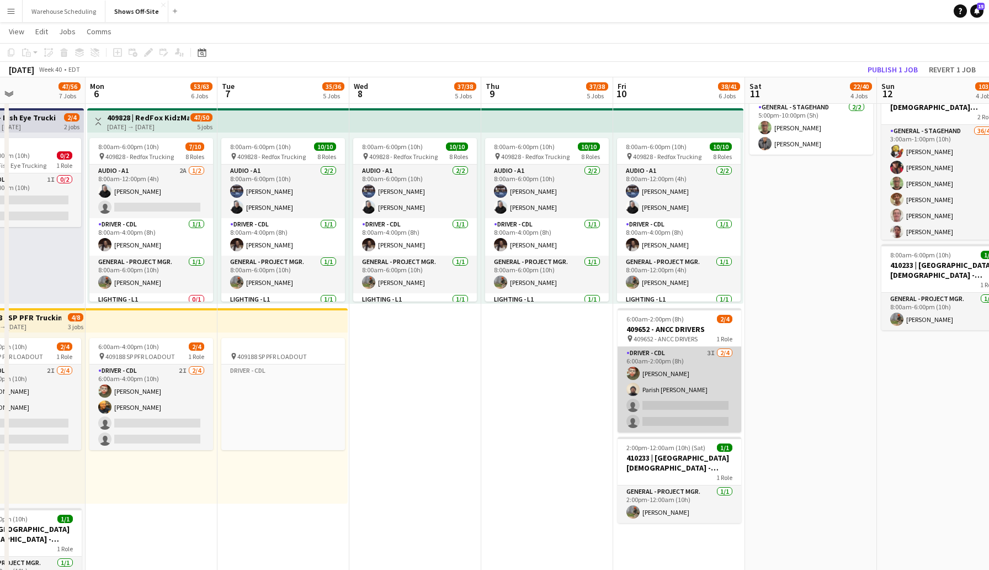
click at [666, 401] on app-card-role "Driver - CDL 3I [DATE] 6:00am-2:00pm (8h) [PERSON_NAME] Parish [PERSON_NAME] si…" at bounding box center [680, 390] width 124 height 86
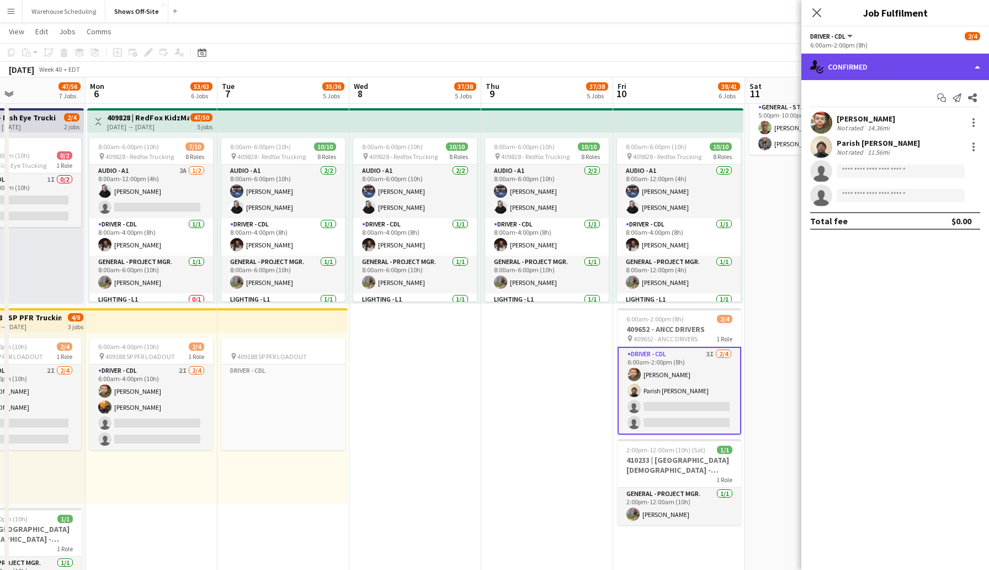
click at [886, 71] on div "single-neutral-actions-check-2 Confirmed" at bounding box center [896, 67] width 188 height 27
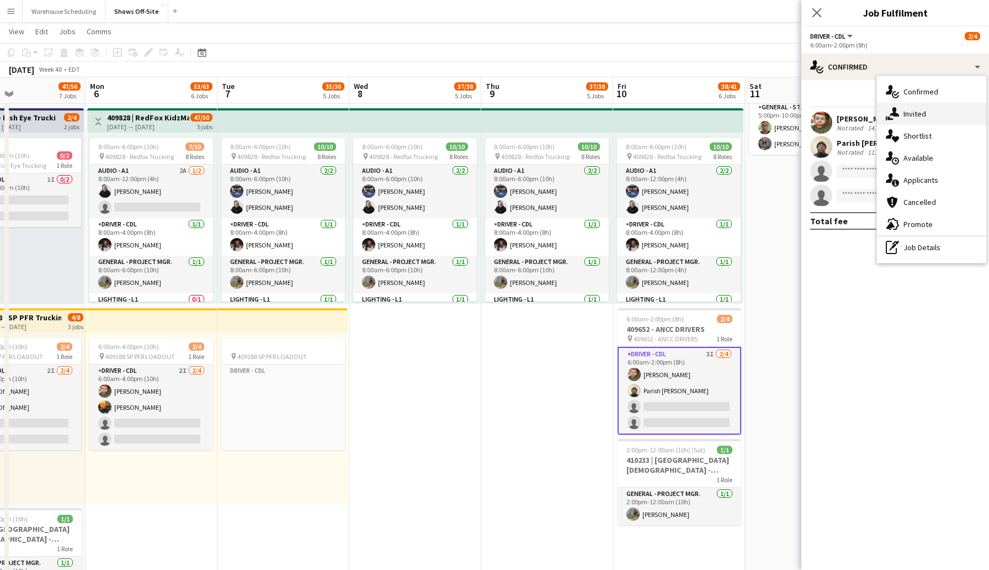
click at [910, 108] on div "single-neutral-actions-share-1 Invited" at bounding box center [931, 114] width 109 height 22
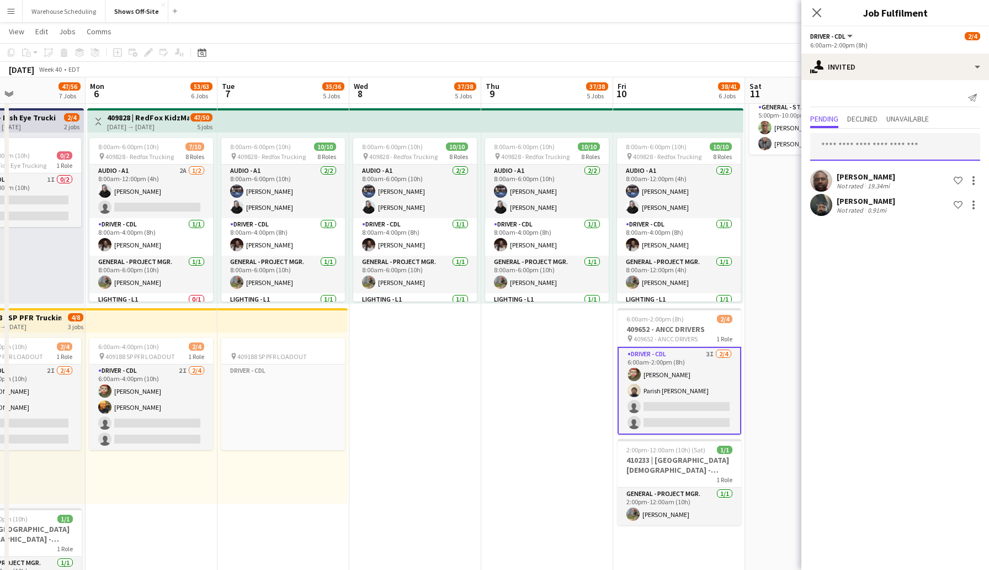
click at [848, 147] on input "text" at bounding box center [896, 147] width 170 height 28
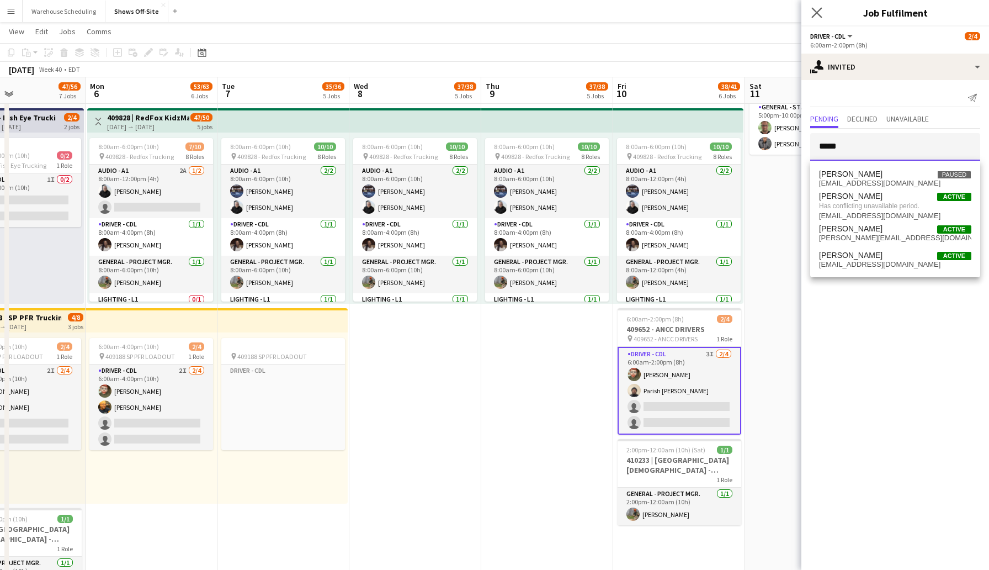
type input "*****"
click at [819, 18] on app-icon "Close pop-in" at bounding box center [817, 13] width 16 height 16
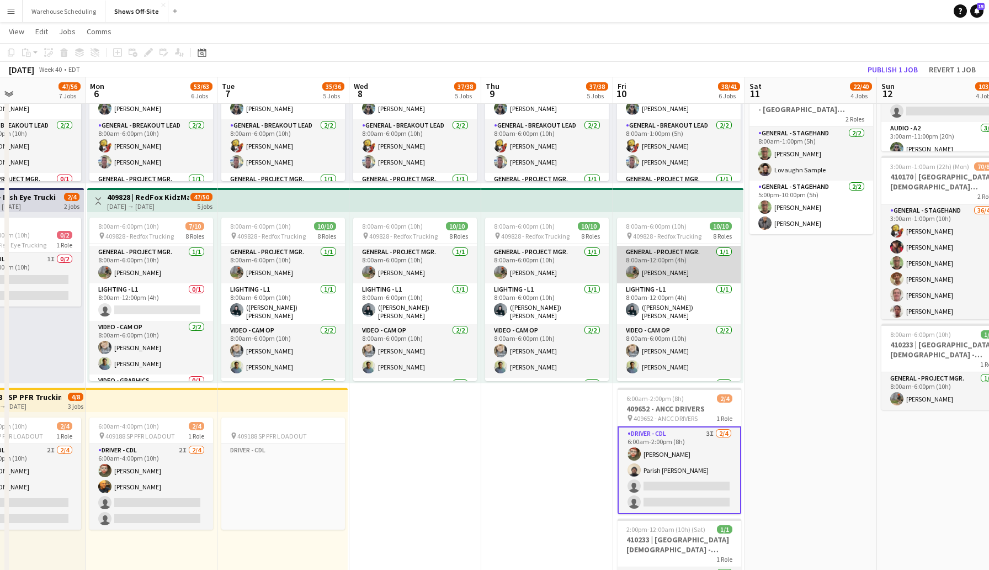
scroll to position [137, 0]
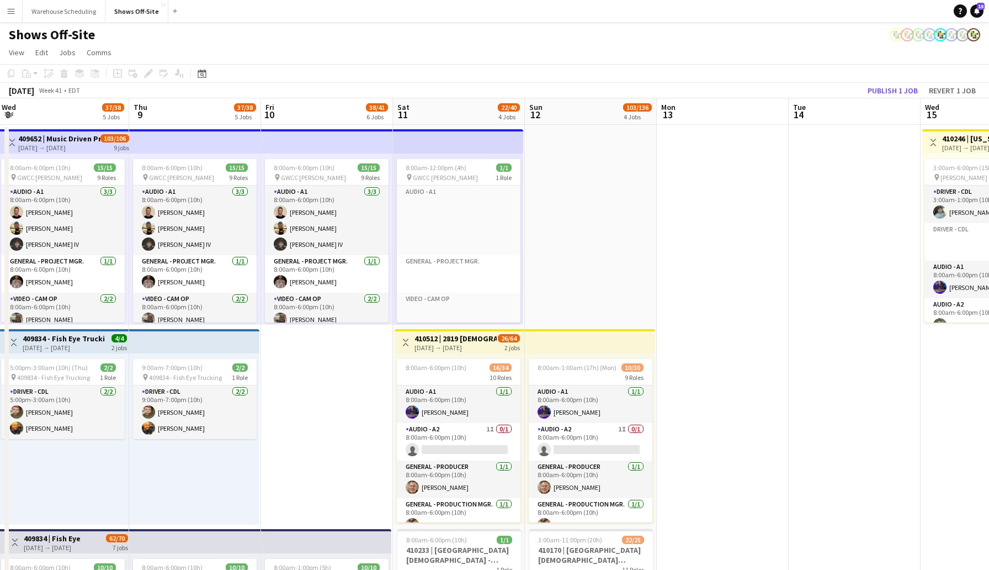
click at [861, 79] on app-toolbar "Copy Paste Paste Command V Paste with crew Command Shift V Paste linked Job [GE…" at bounding box center [494, 73] width 989 height 19
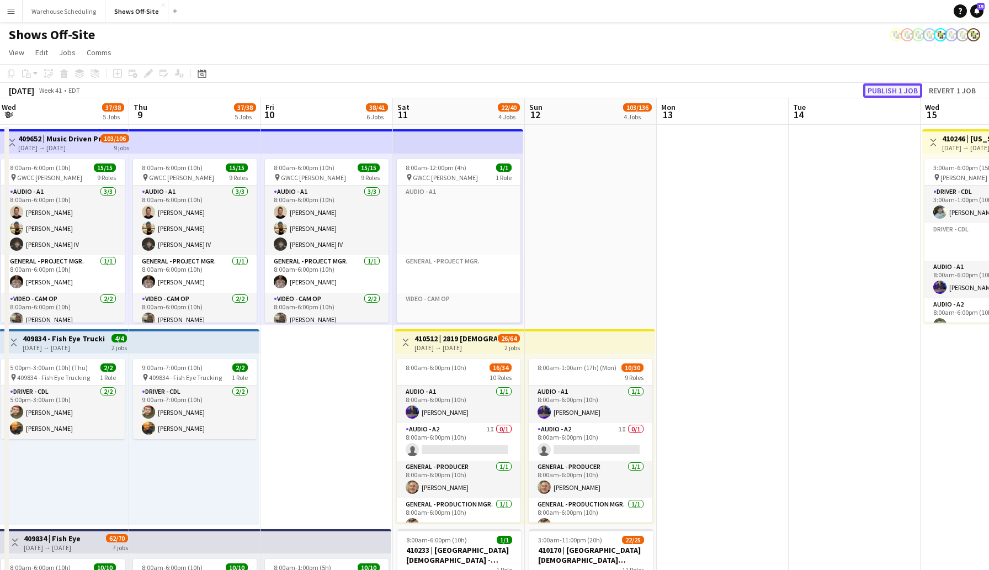
click at [876, 85] on button "Publish 1 job" at bounding box center [893, 90] width 59 height 14
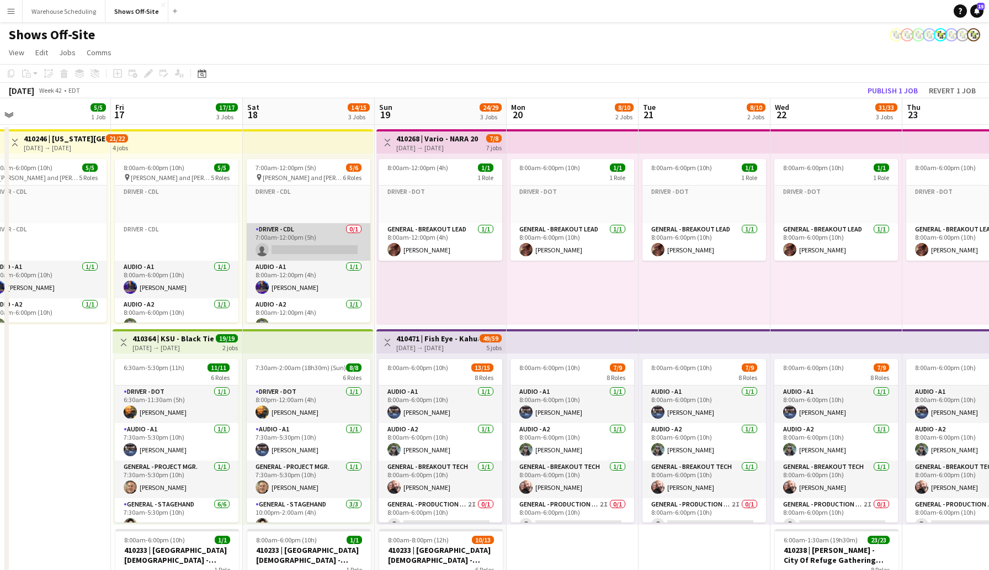
click at [322, 249] on app-card-role "Driver - CDL 0/1 7:00am-12:00pm (5h) single-neutral-actions" at bounding box center [309, 242] width 124 height 38
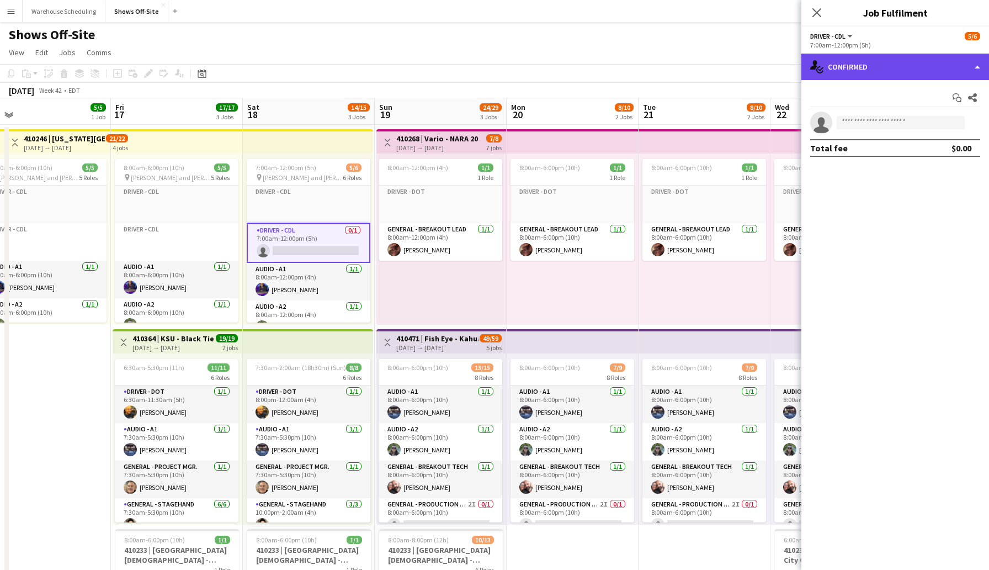
click at [850, 71] on div "single-neutral-actions-check-2 Confirmed" at bounding box center [896, 67] width 188 height 27
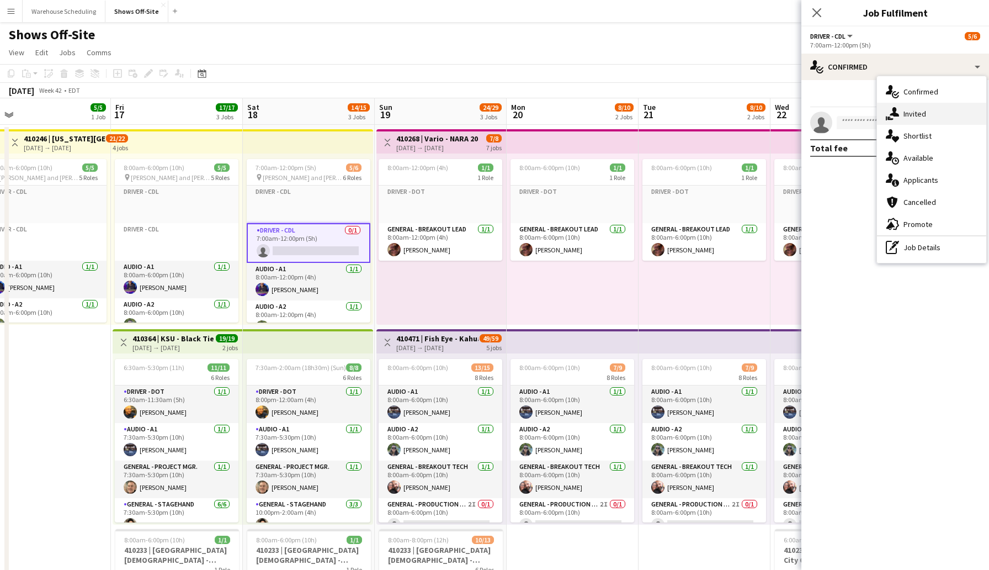
click at [931, 124] on div "single-neutral-actions-share-1 Invited" at bounding box center [931, 114] width 109 height 22
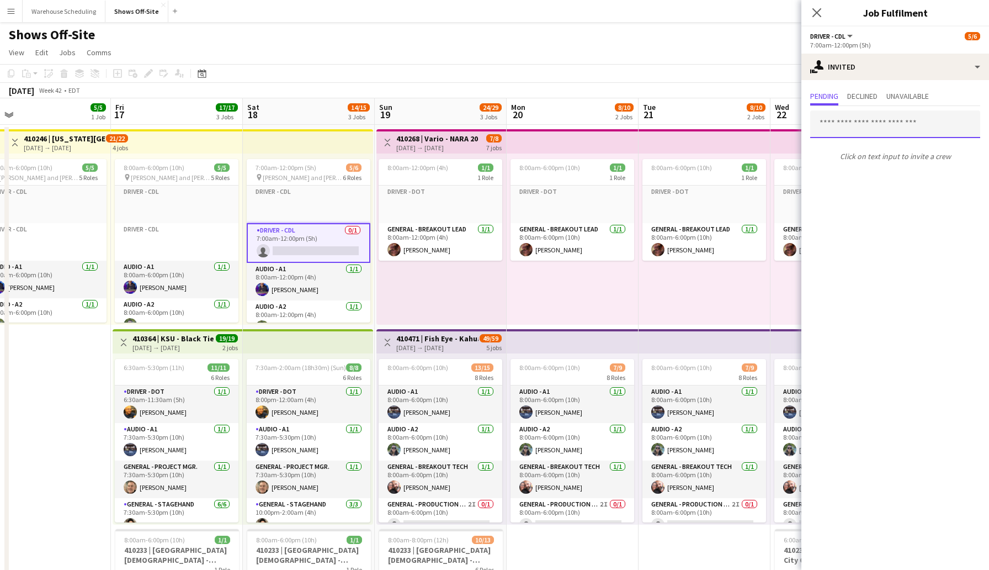
click at [869, 121] on input "text" at bounding box center [896, 124] width 170 height 28
type input "*****"
click at [851, 152] on span "[PERSON_NAME]" at bounding box center [850, 151] width 63 height 9
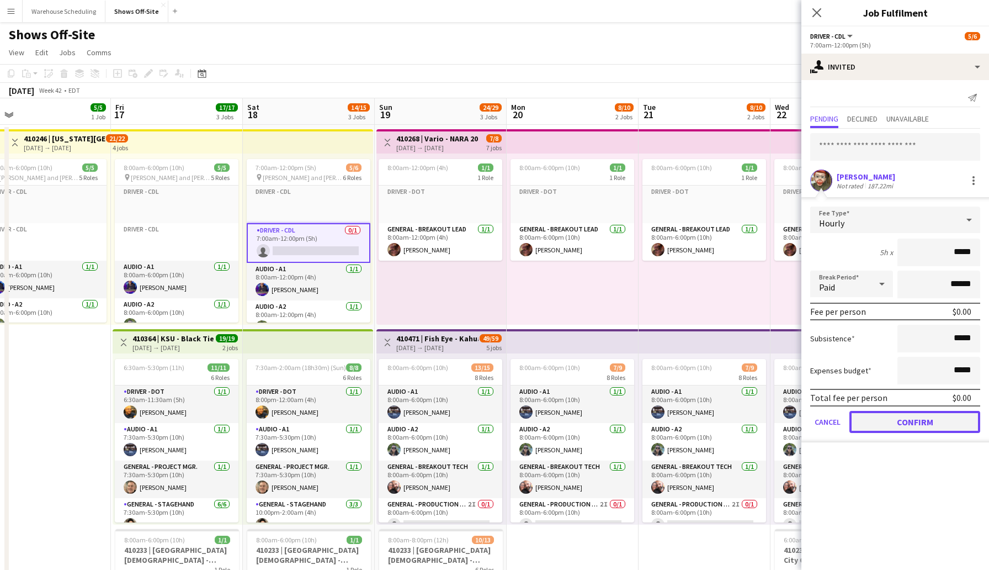
click at [929, 422] on button "Confirm" at bounding box center [915, 422] width 131 height 22
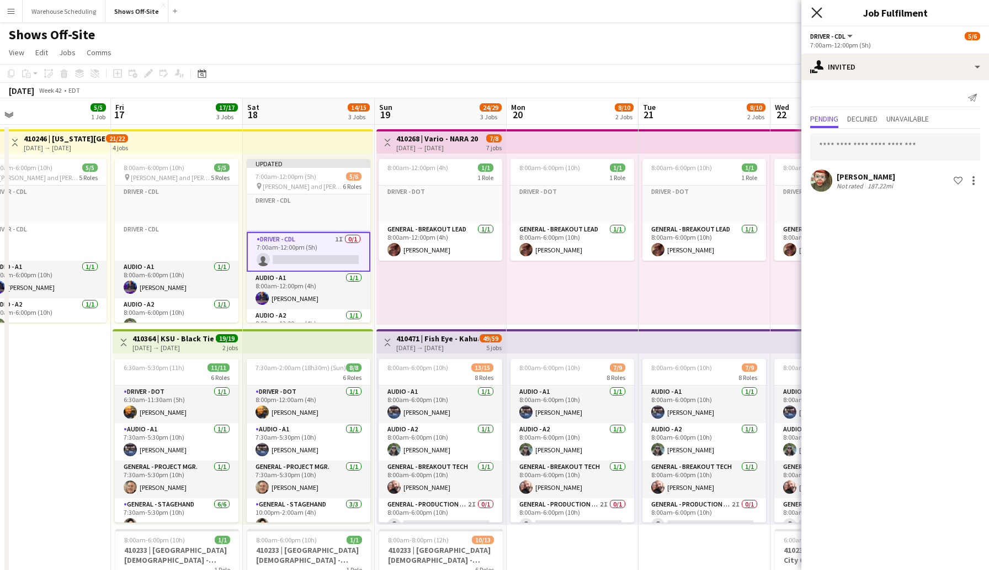
click at [819, 9] on icon "Close pop-in" at bounding box center [817, 12] width 10 height 10
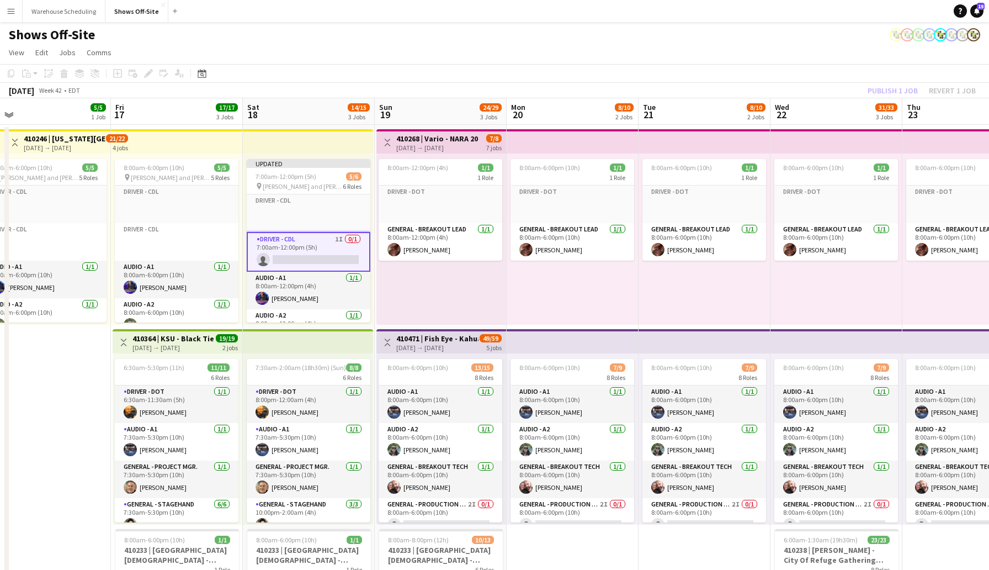
click at [854, 93] on div "[DATE] Week 42 • EDT Publish 1 job Revert 1 job" at bounding box center [494, 90] width 989 height 15
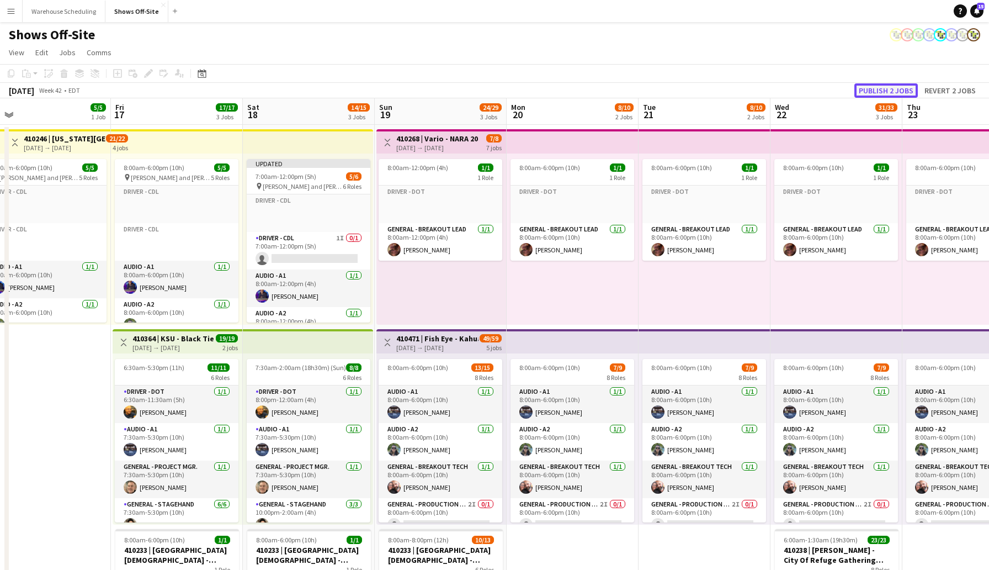
click at [868, 93] on button "Publish 2 jobs" at bounding box center [886, 90] width 63 height 14
